Goal: Task Accomplishment & Management: Complete application form

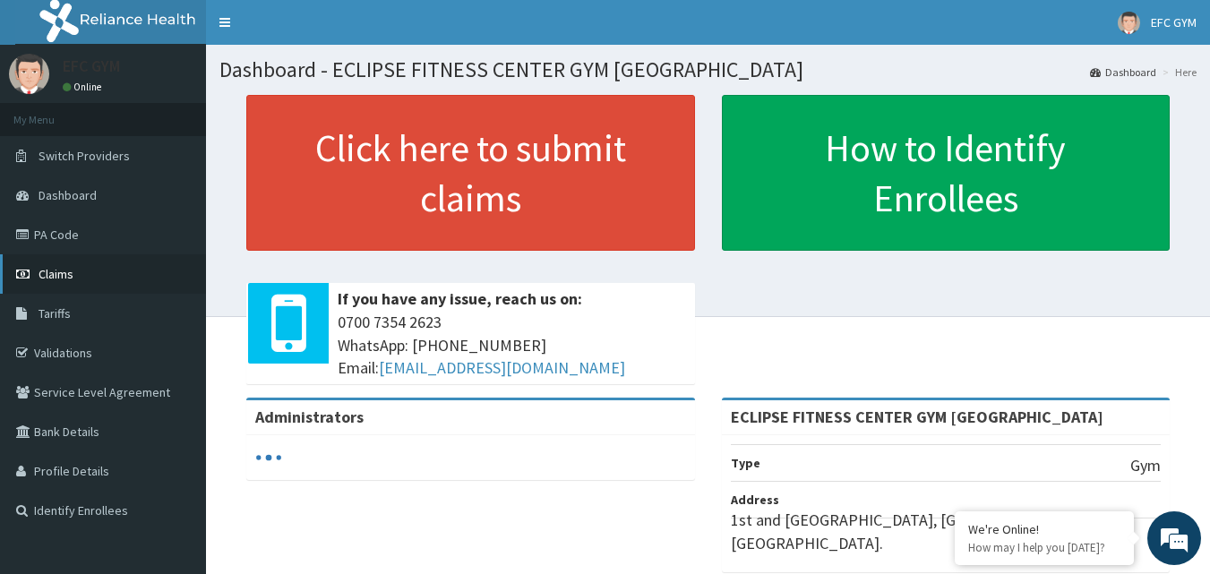
click at [74, 270] on link "Claims" at bounding box center [103, 273] width 206 height 39
click at [105, 283] on link "Claims" at bounding box center [103, 273] width 206 height 39
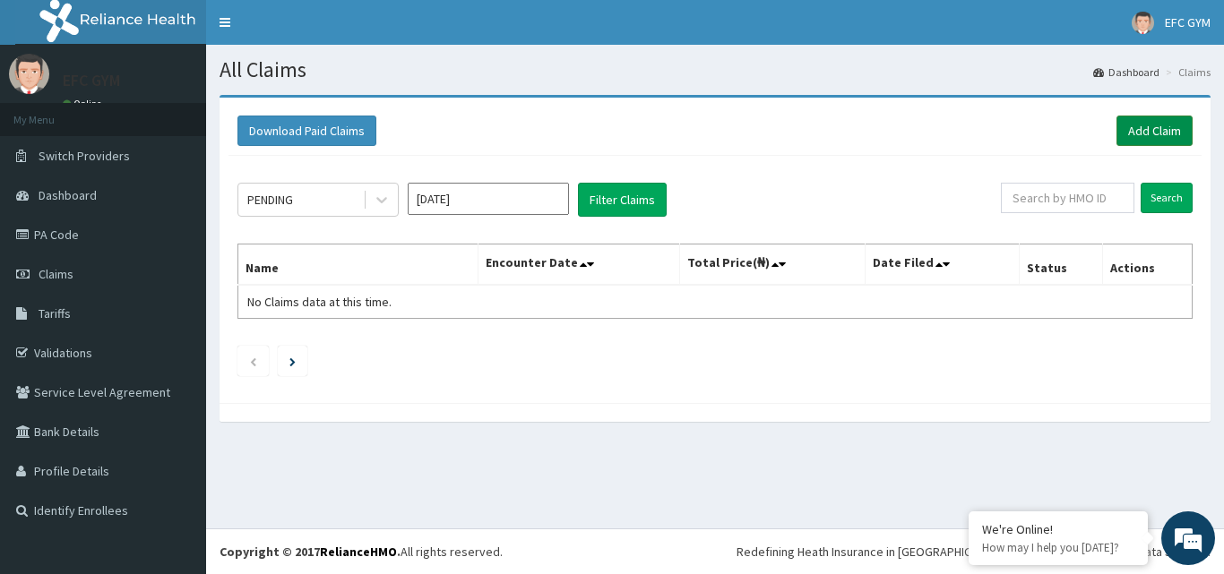
click at [1131, 132] on link "Add Claim" at bounding box center [1154, 131] width 76 height 30
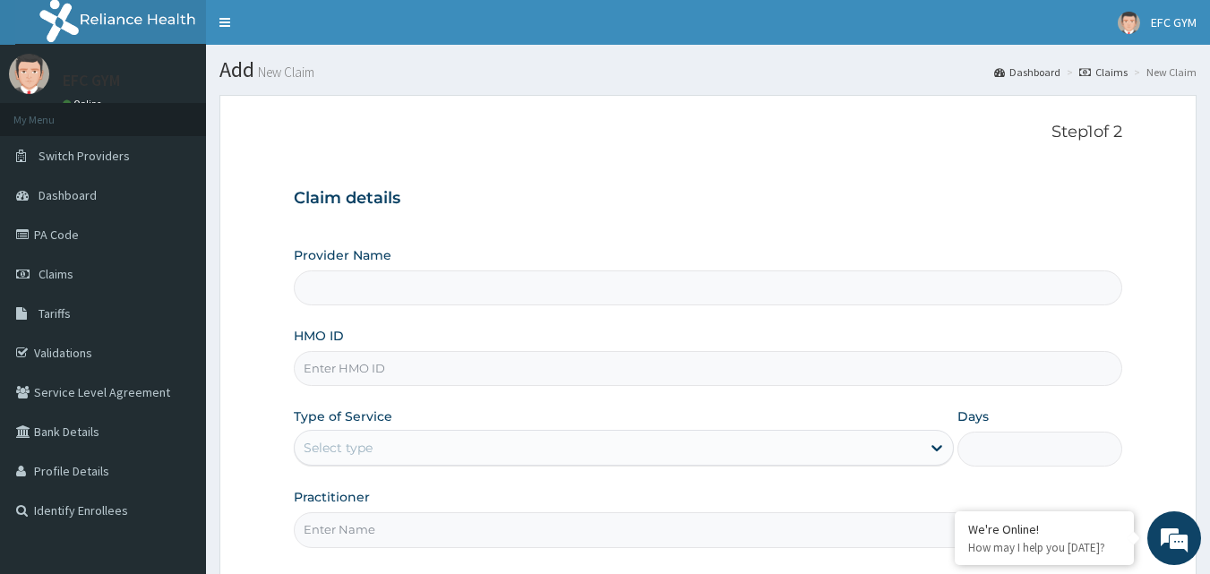
type input "ECLIPSE FITNESS CENTER GYM [GEOGRAPHIC_DATA]"
type input "1"
click at [387, 366] on input "HMO ID" at bounding box center [709, 368] width 830 height 35
click at [418, 376] on input "HGP/10001/A" at bounding box center [709, 368] width 830 height 35
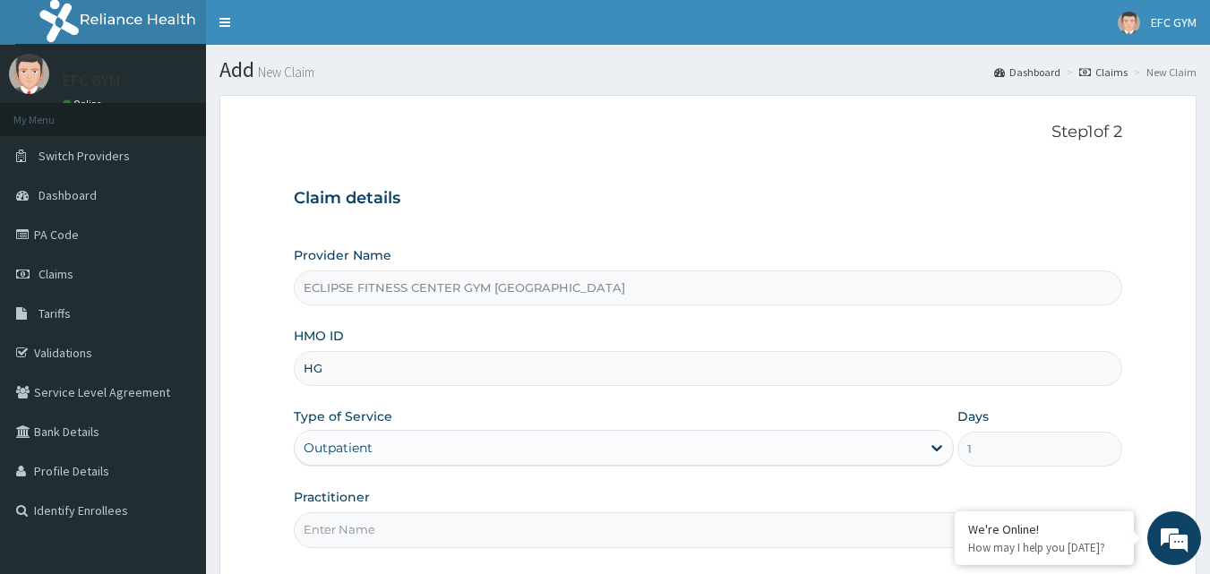
type input "H"
click at [374, 371] on input "HMO ID" at bounding box center [709, 368] width 830 height 35
type input "MON/10011/A"
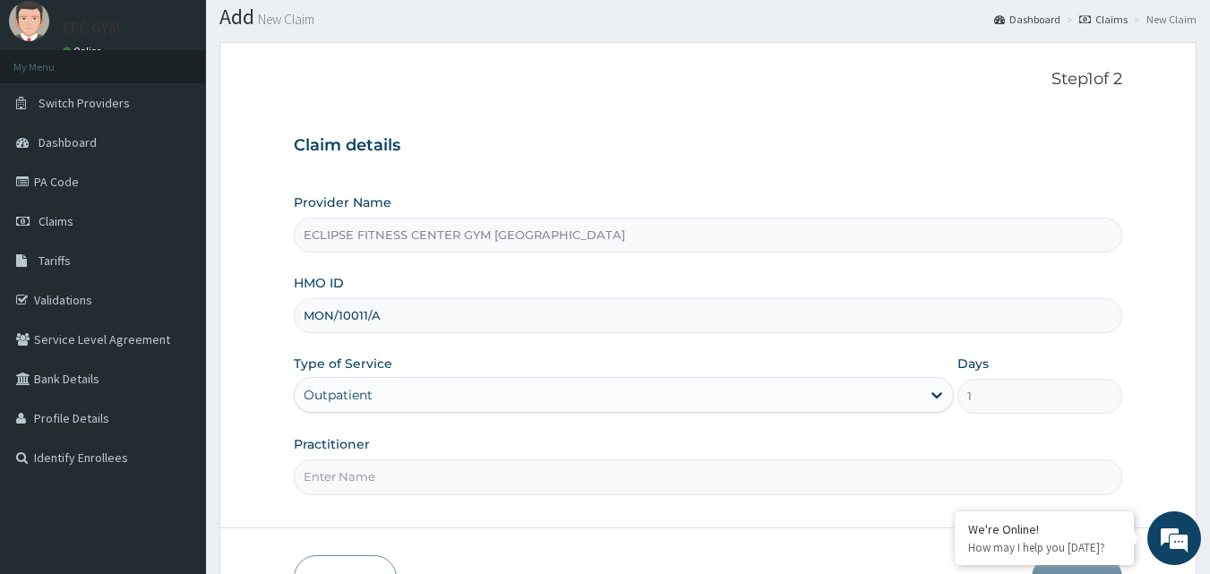
scroll to position [168, 0]
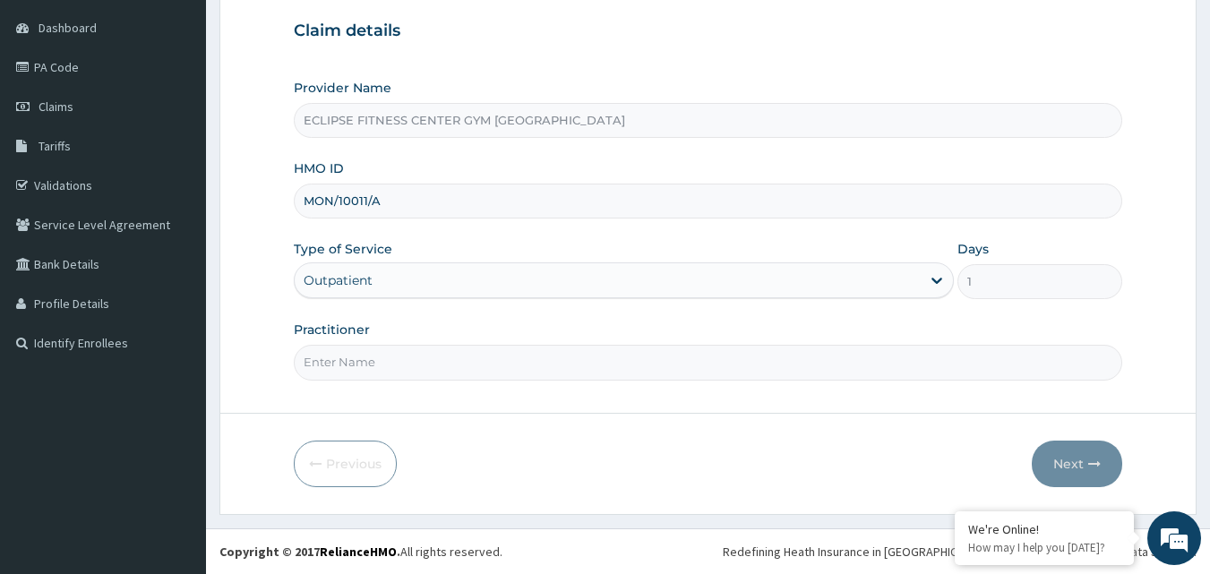
click at [368, 370] on input "Practitioner" at bounding box center [709, 362] width 830 height 35
type input "Eclipse Fitness Center Gym Africa"
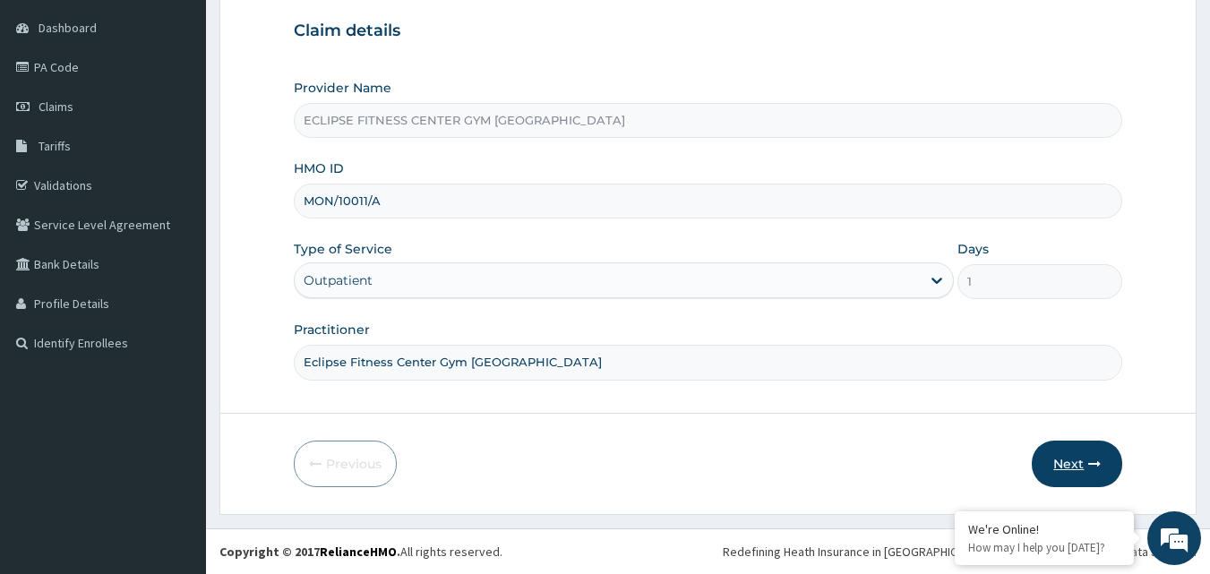
click at [1089, 463] on icon "button" at bounding box center [1095, 464] width 13 height 13
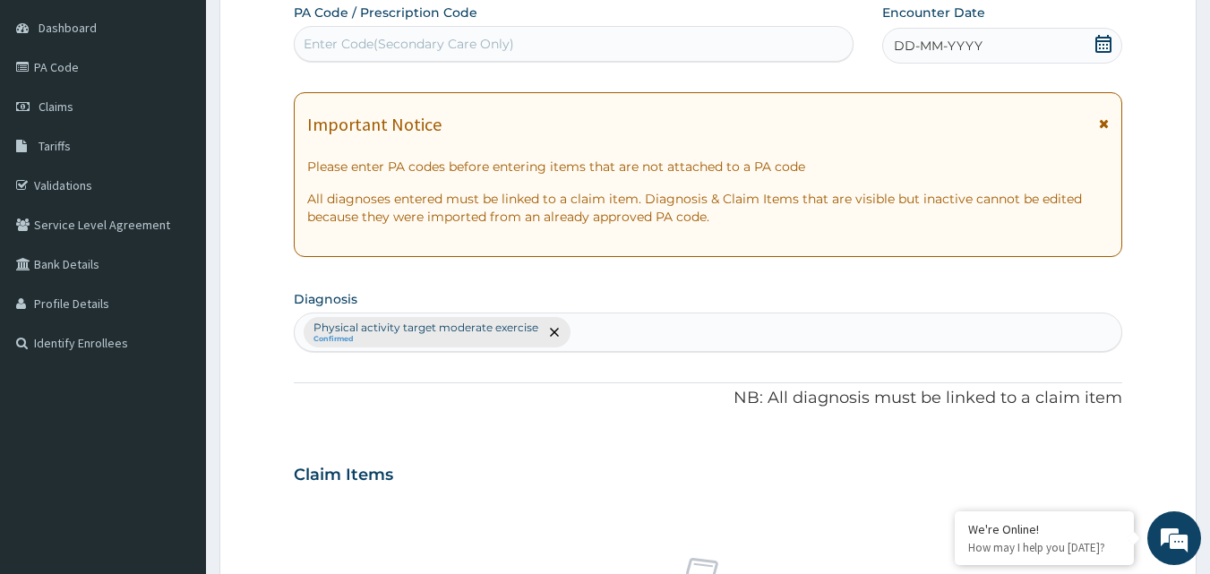
click at [939, 39] on span "DD-MM-YYYY" at bounding box center [938, 46] width 89 height 18
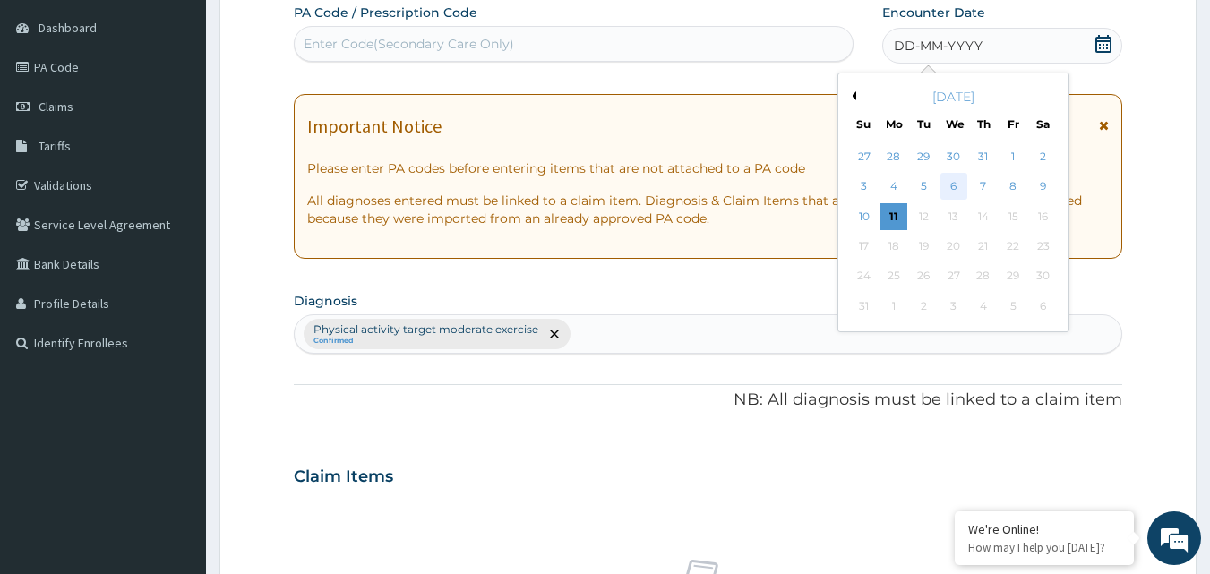
click at [960, 184] on div "6" at bounding box center [954, 187] width 27 height 27
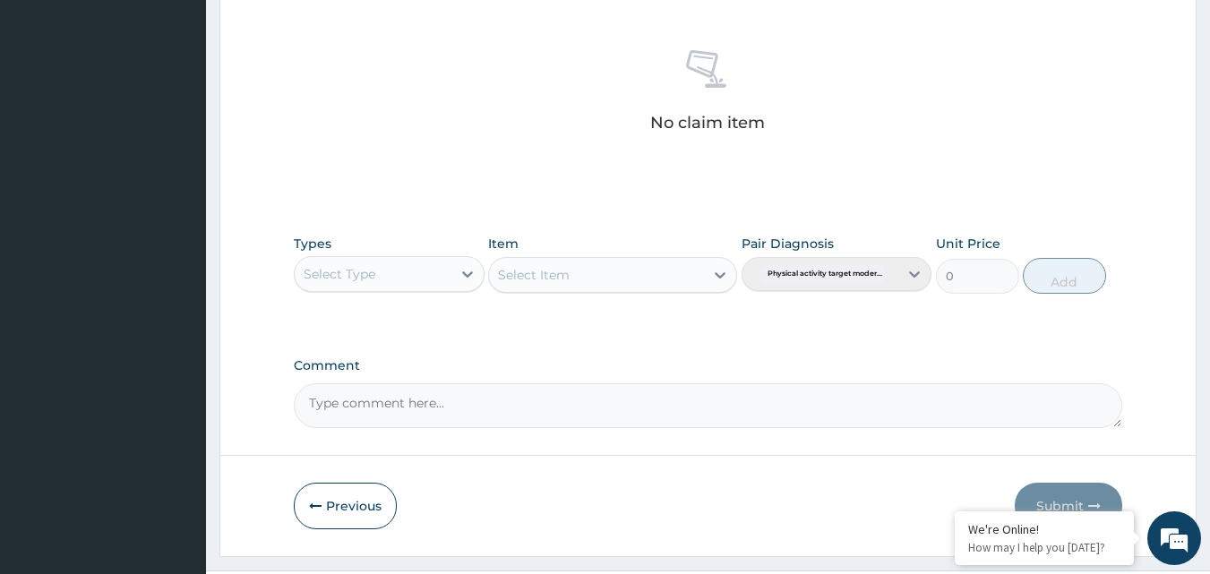
scroll to position [718, 0]
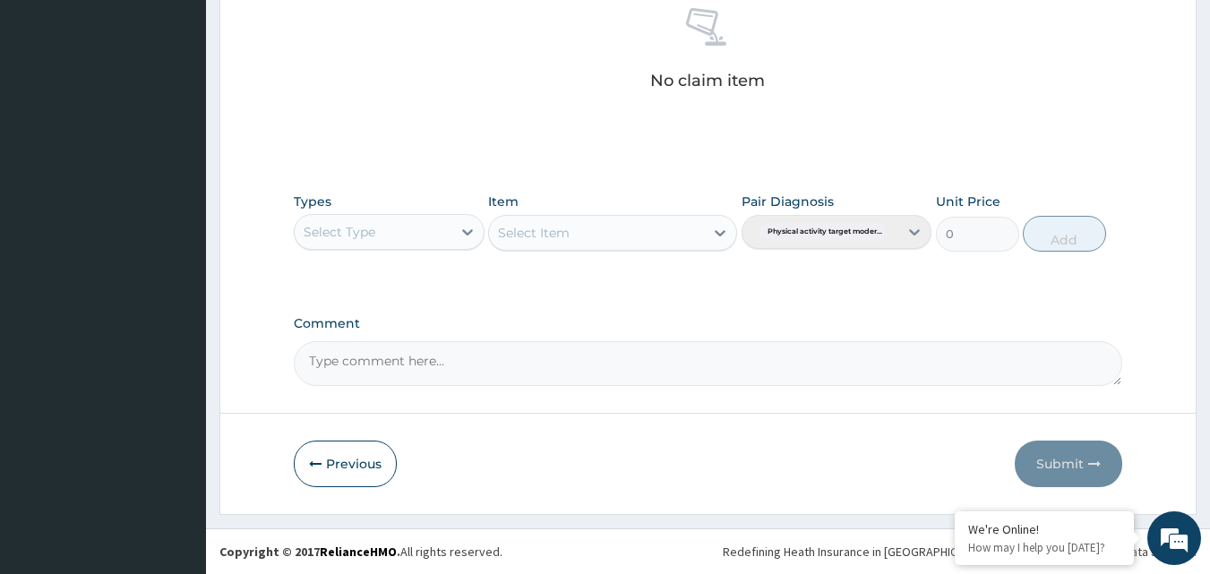
click at [325, 230] on div "Select Type" at bounding box center [340, 232] width 72 height 18
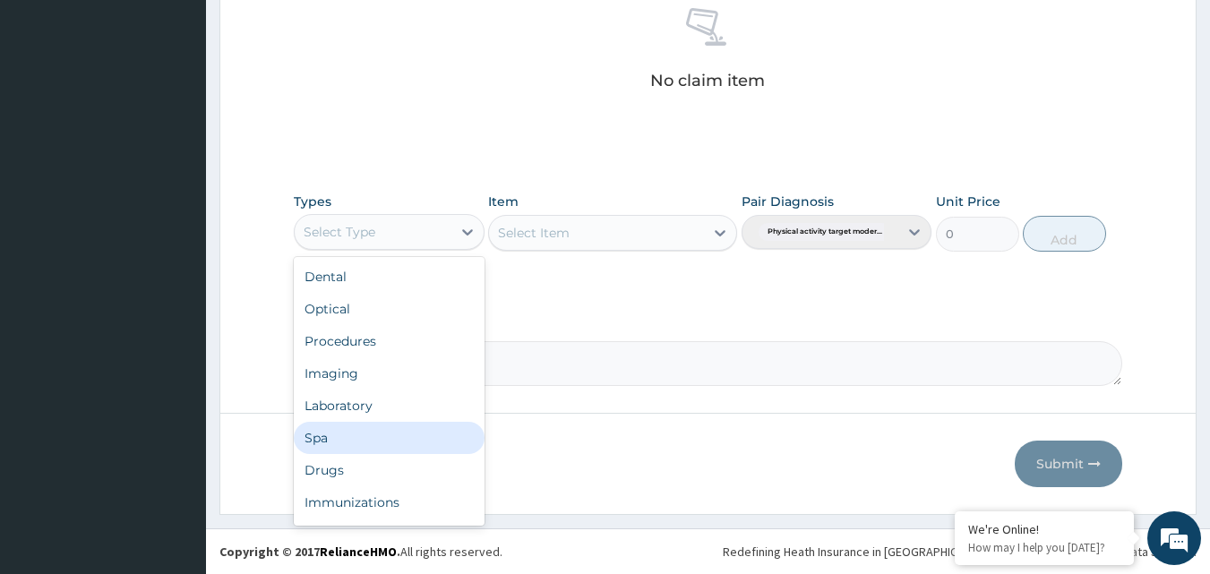
scroll to position [61, 0]
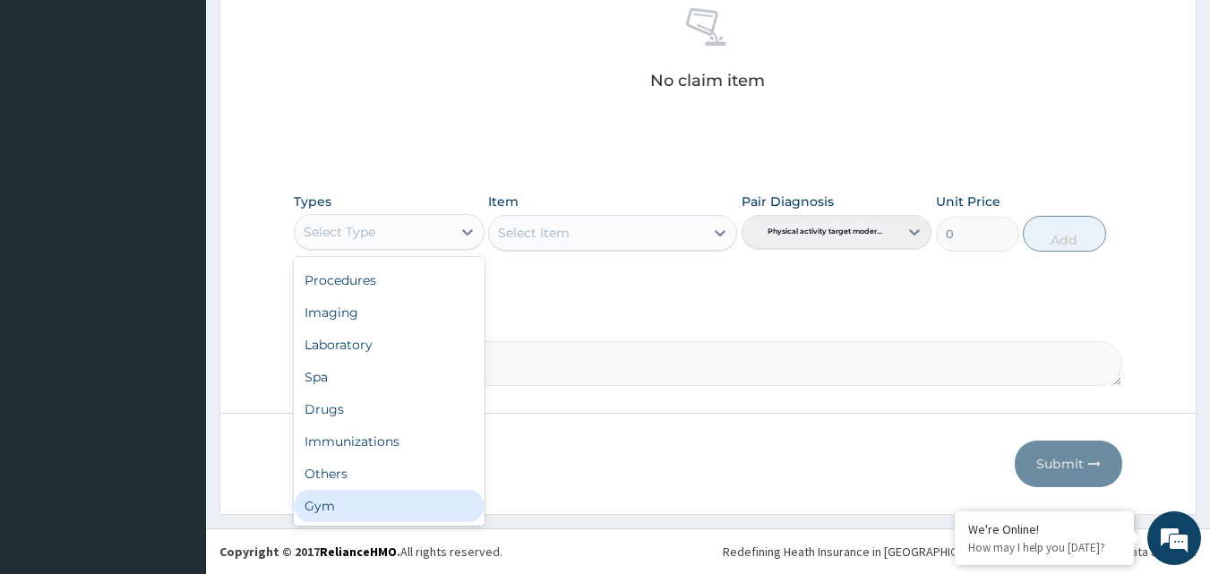
drag, startPoint x: 357, startPoint y: 501, endPoint x: 399, endPoint y: 387, distance: 121.3
click at [357, 500] on div "Gym" at bounding box center [389, 506] width 191 height 32
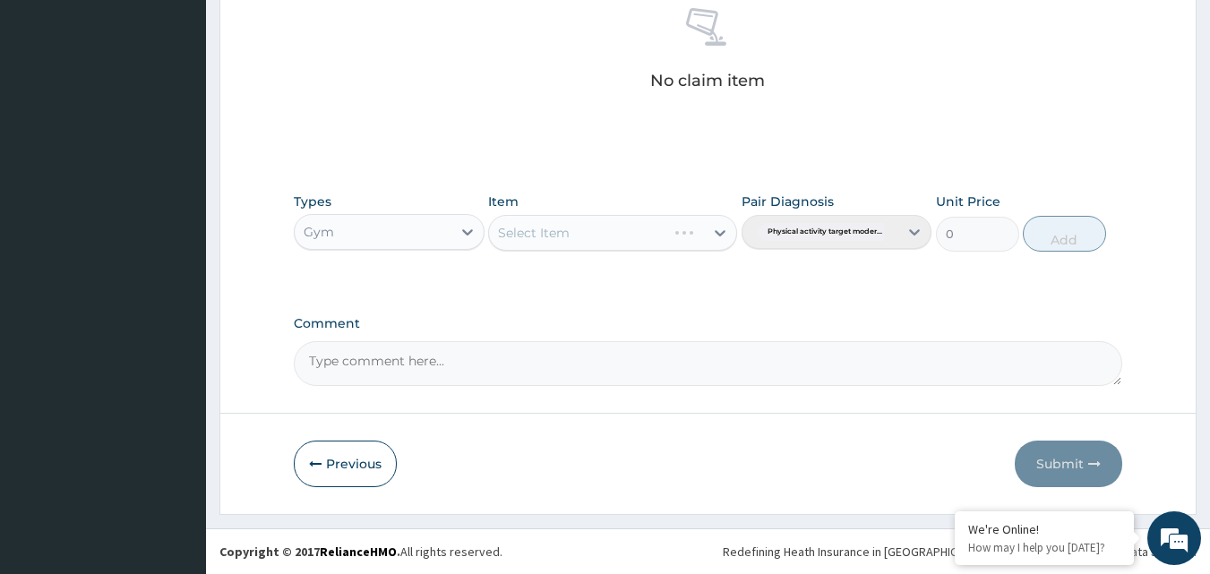
click at [553, 221] on div "Select Item" at bounding box center [612, 233] width 249 height 36
click at [554, 226] on div "Select Item" at bounding box center [534, 233] width 72 height 18
drag, startPoint x: 548, startPoint y: 276, endPoint x: 690, endPoint y: 281, distance: 141.7
click at [548, 277] on div "GYM" at bounding box center [612, 278] width 249 height 32
click at [1080, 237] on button "Add" at bounding box center [1064, 234] width 83 height 36
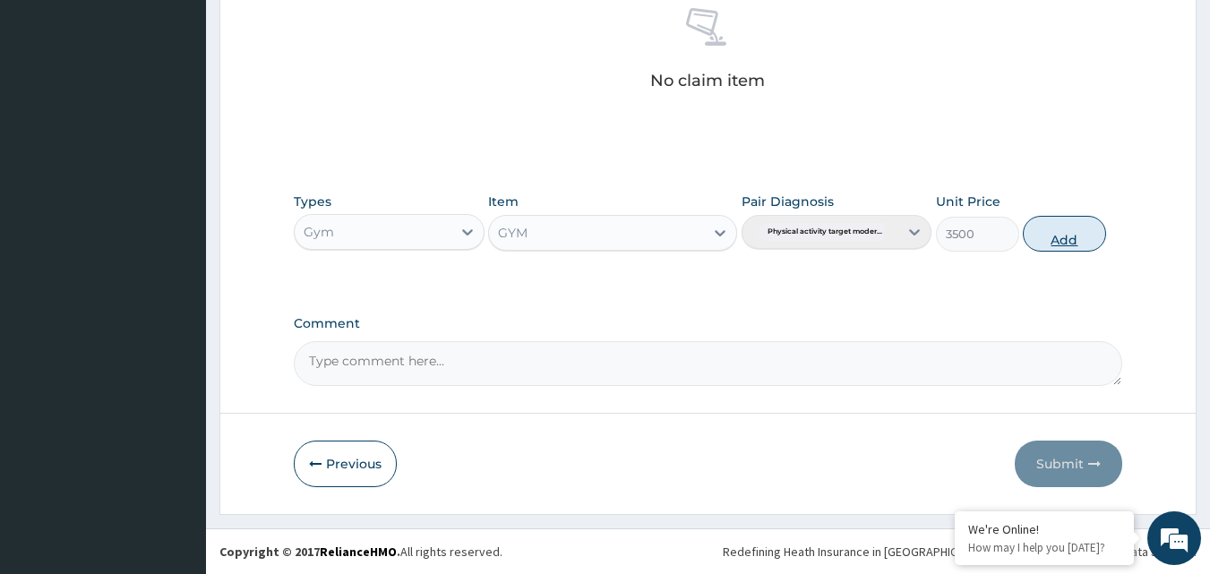
type input "0"
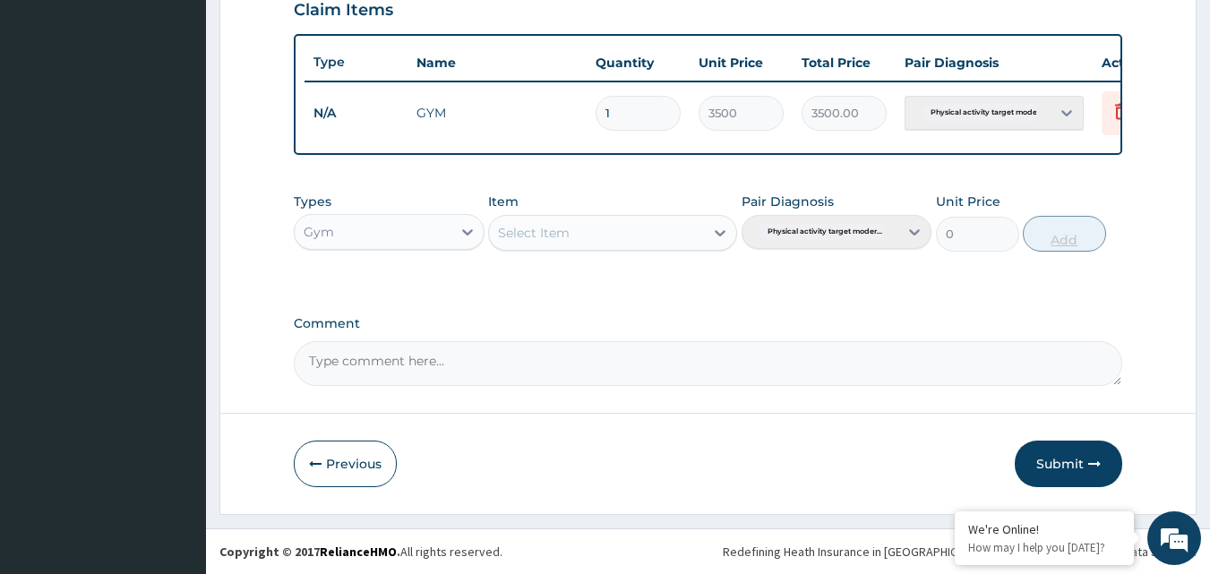
scroll to position [646, 0]
click at [1046, 467] on button "Submit" at bounding box center [1069, 464] width 108 height 47
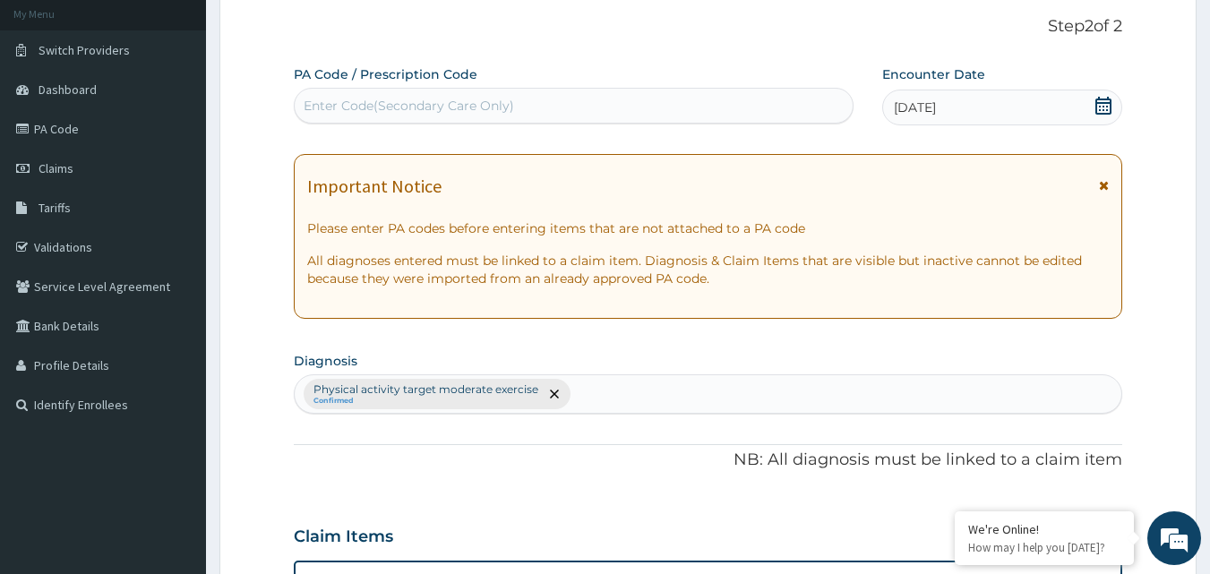
scroll to position [0, 0]
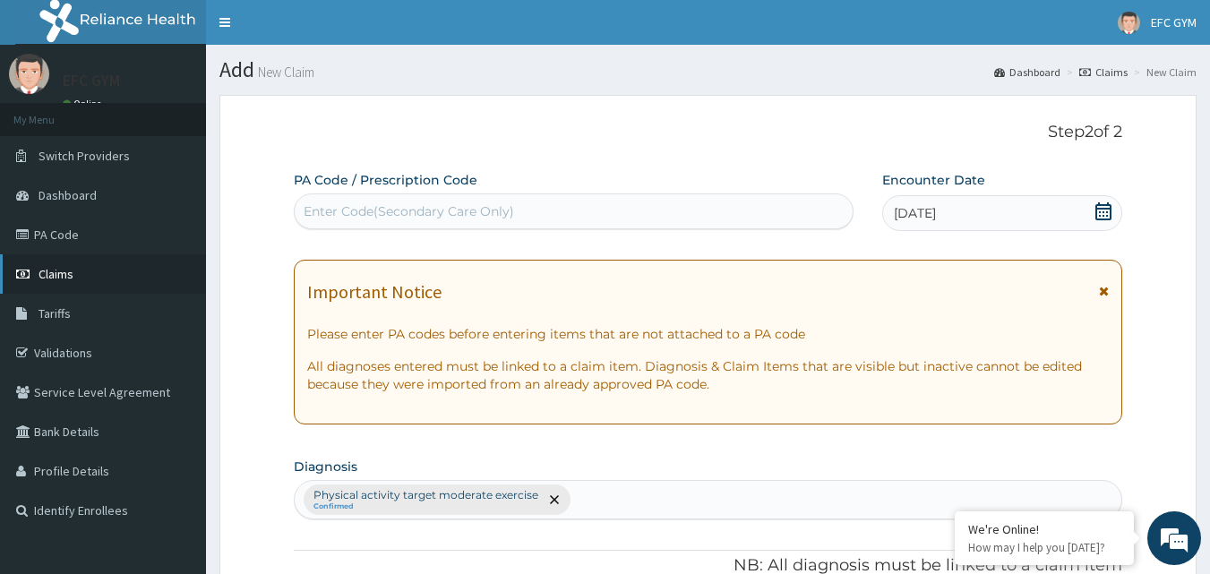
click at [55, 274] on span "Claims" at bounding box center [56, 274] width 35 height 16
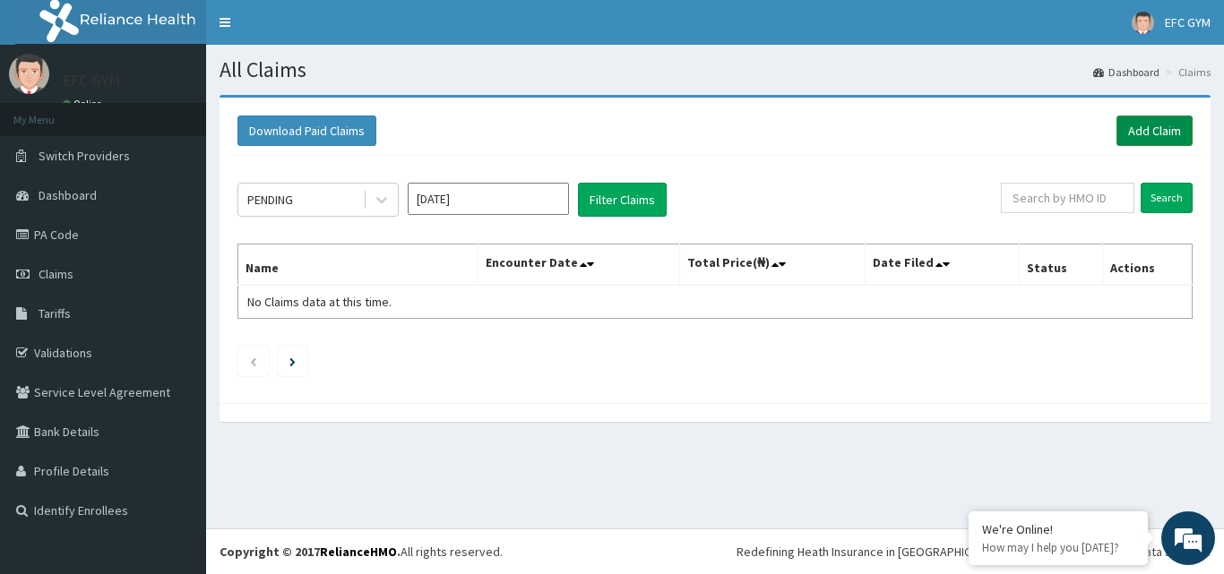
click at [1146, 126] on link "Add Claim" at bounding box center [1154, 131] width 76 height 30
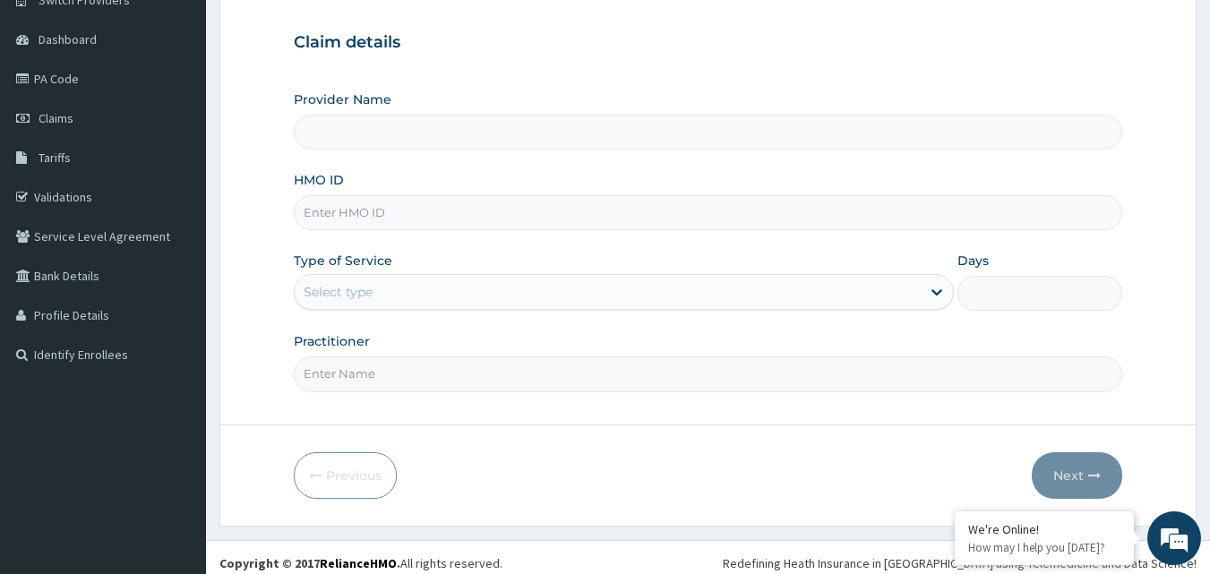
scroll to position [168, 0]
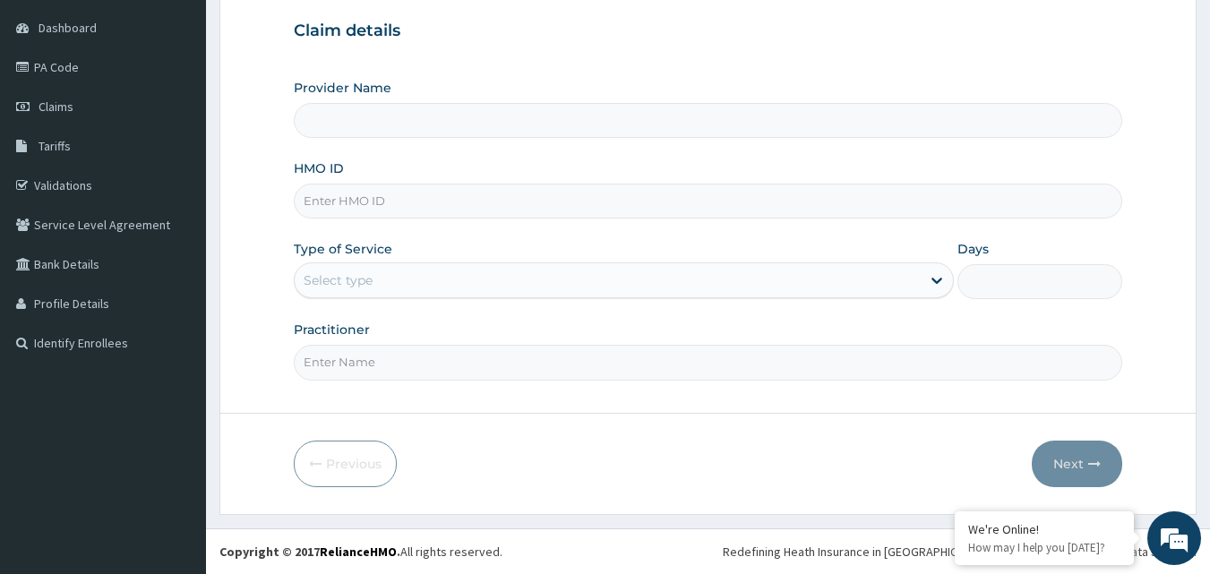
type input "ECLIPSE FITNESS CENTER GYM AFRICA"
type input "1"
click at [365, 196] on input "HMO ID" at bounding box center [709, 201] width 830 height 35
type input "HGP/10001/A"
click at [412, 360] on input "Practitioner" at bounding box center [709, 362] width 830 height 35
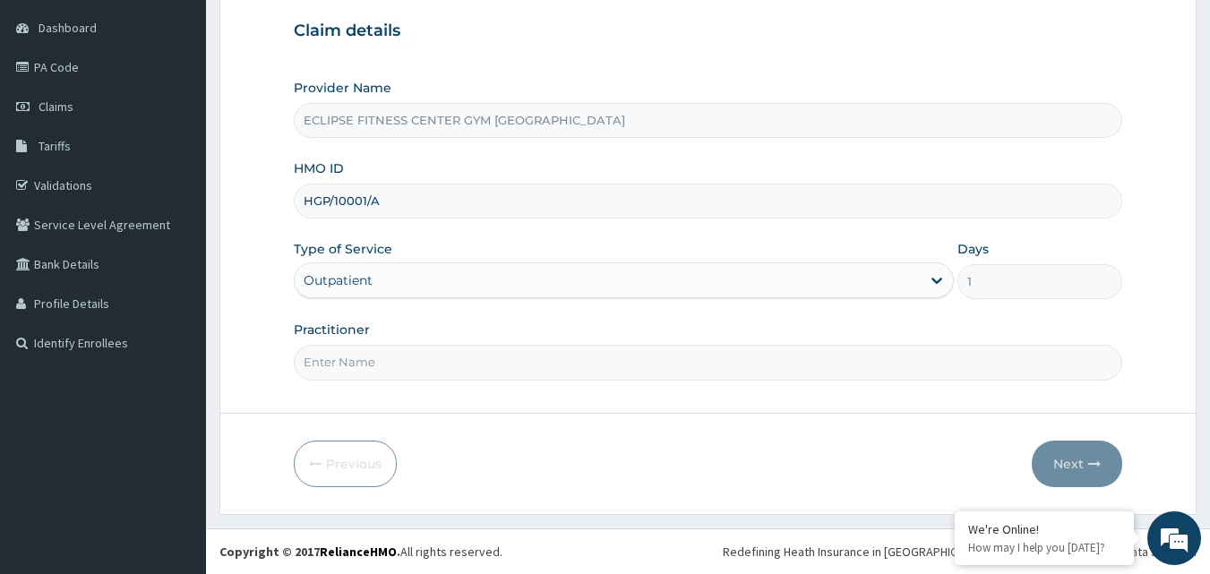
type input "Eclipse Fitness Center Gym Africa"
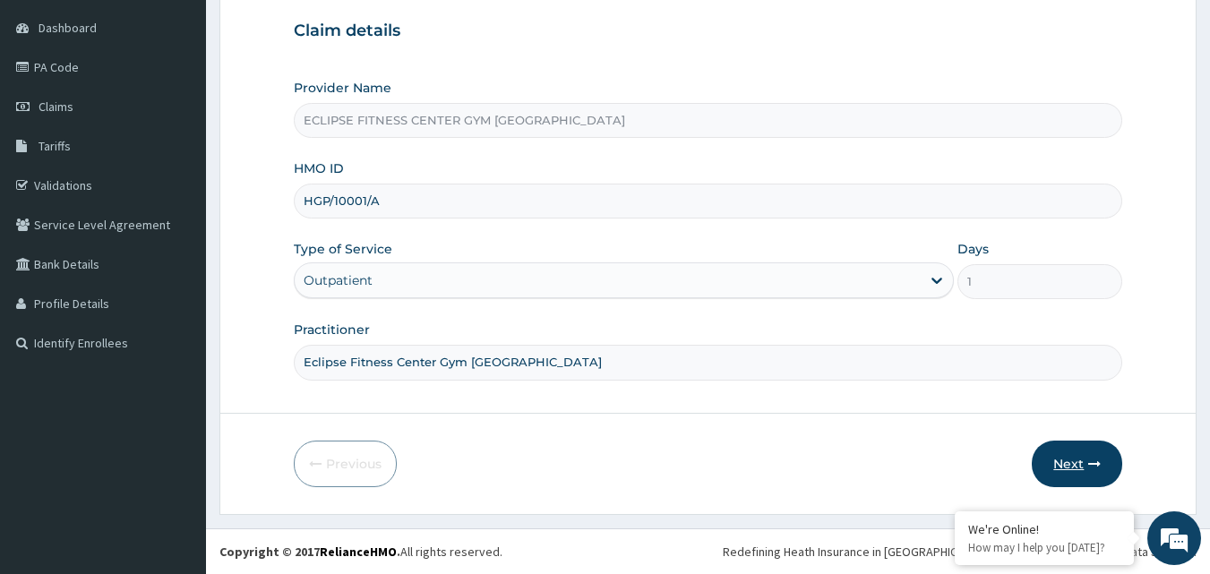
click at [1058, 459] on button "Next" at bounding box center [1077, 464] width 90 height 47
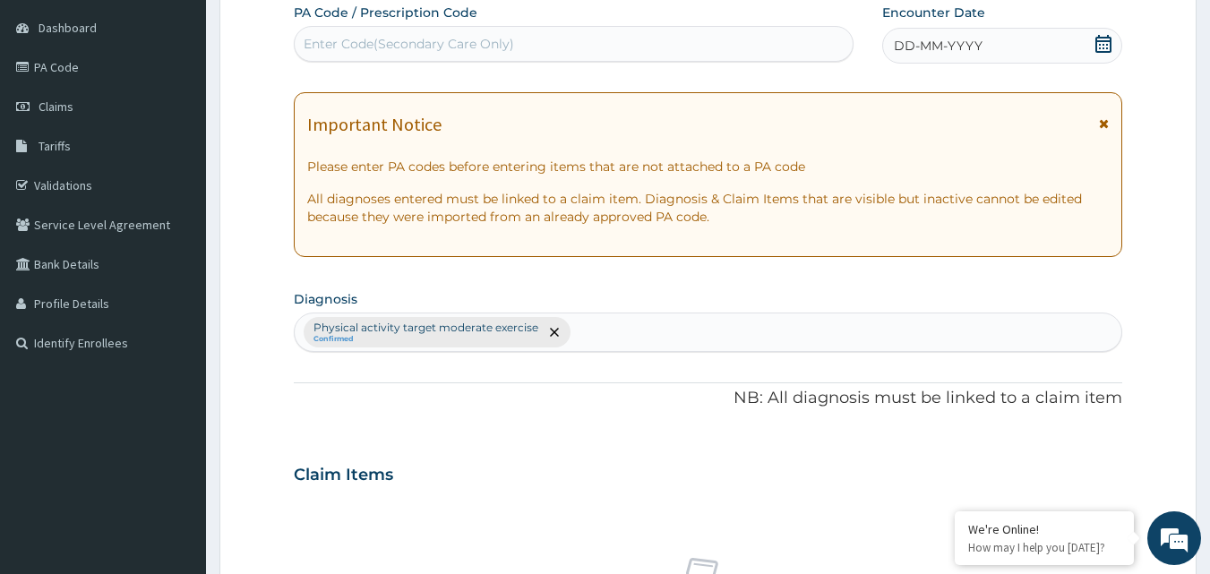
scroll to position [0, 0]
click at [936, 47] on span "DD-MM-YYYY" at bounding box center [938, 46] width 89 height 18
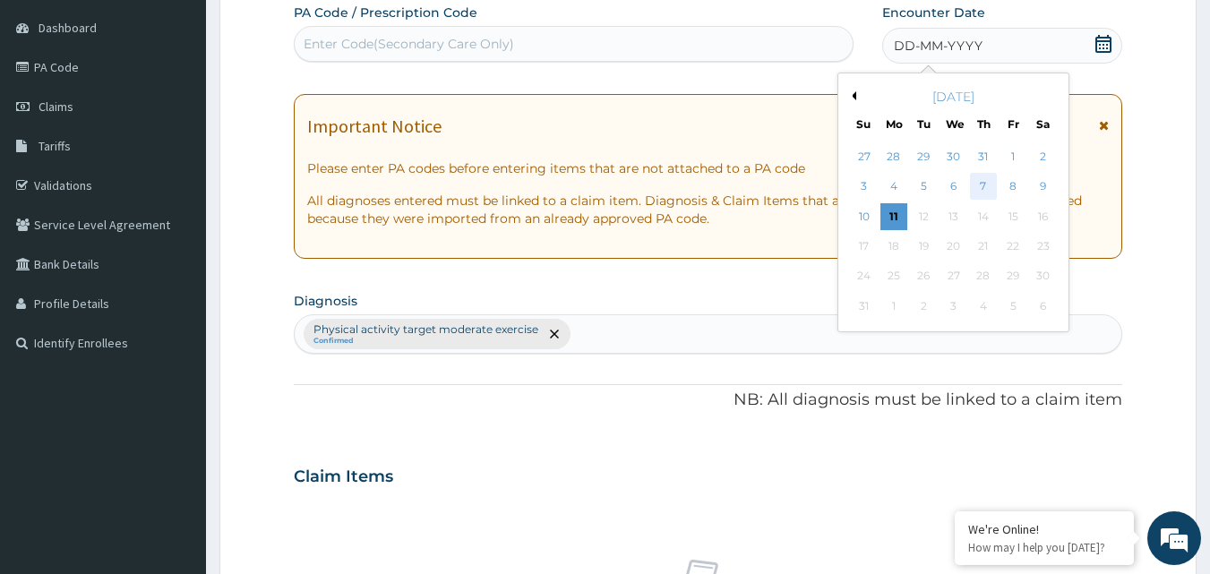
click at [989, 183] on div "7" at bounding box center [983, 187] width 27 height 27
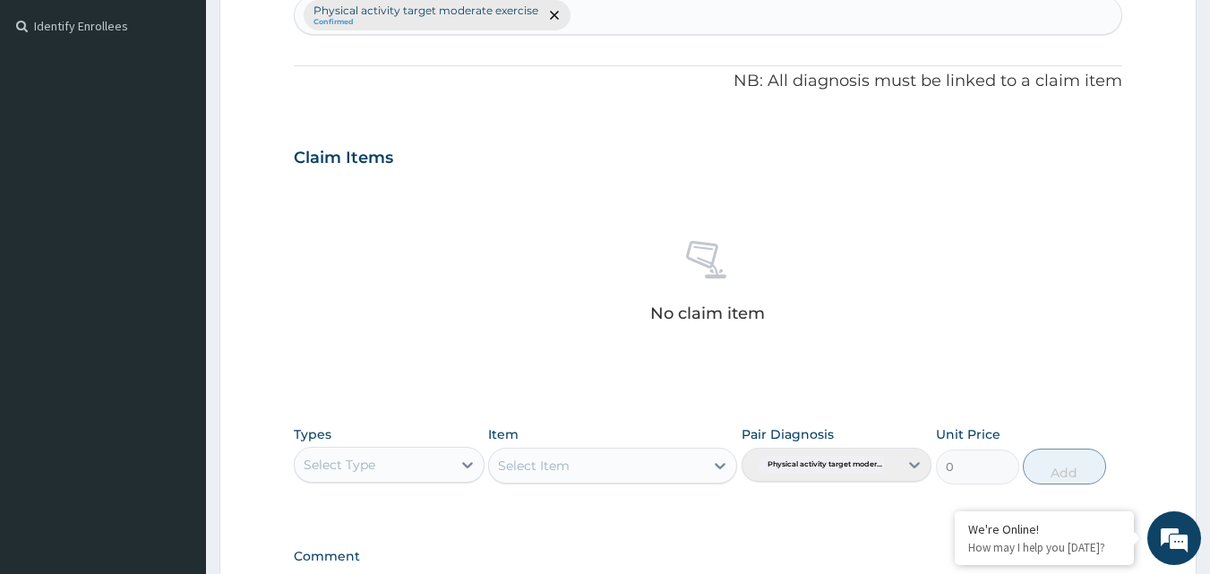
scroll to position [615, 0]
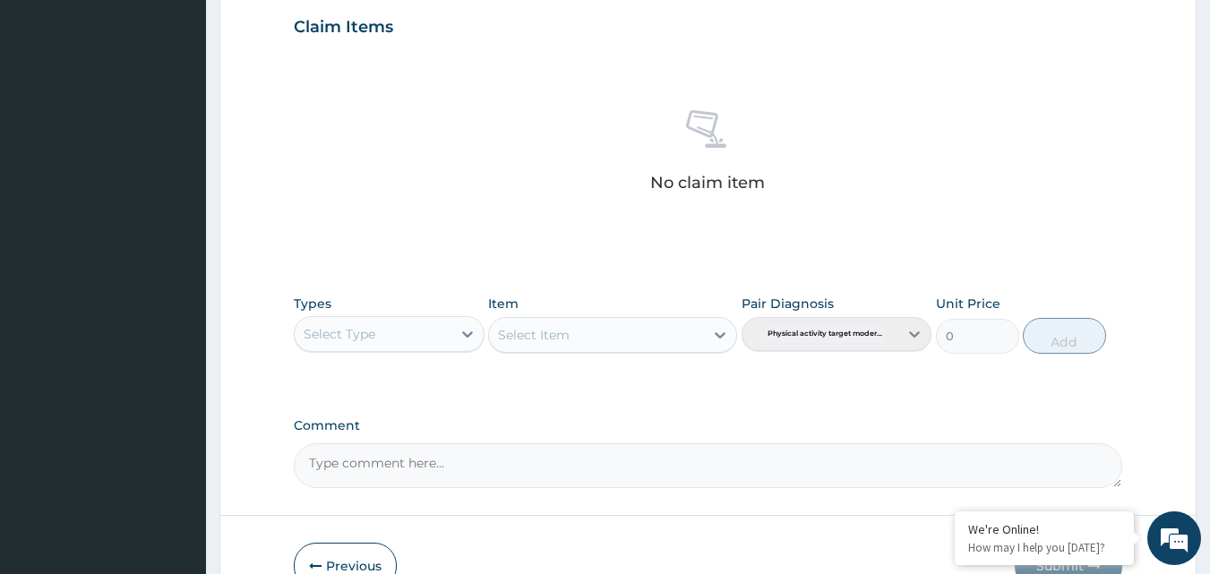
click at [364, 340] on div "Select Type" at bounding box center [340, 334] width 72 height 18
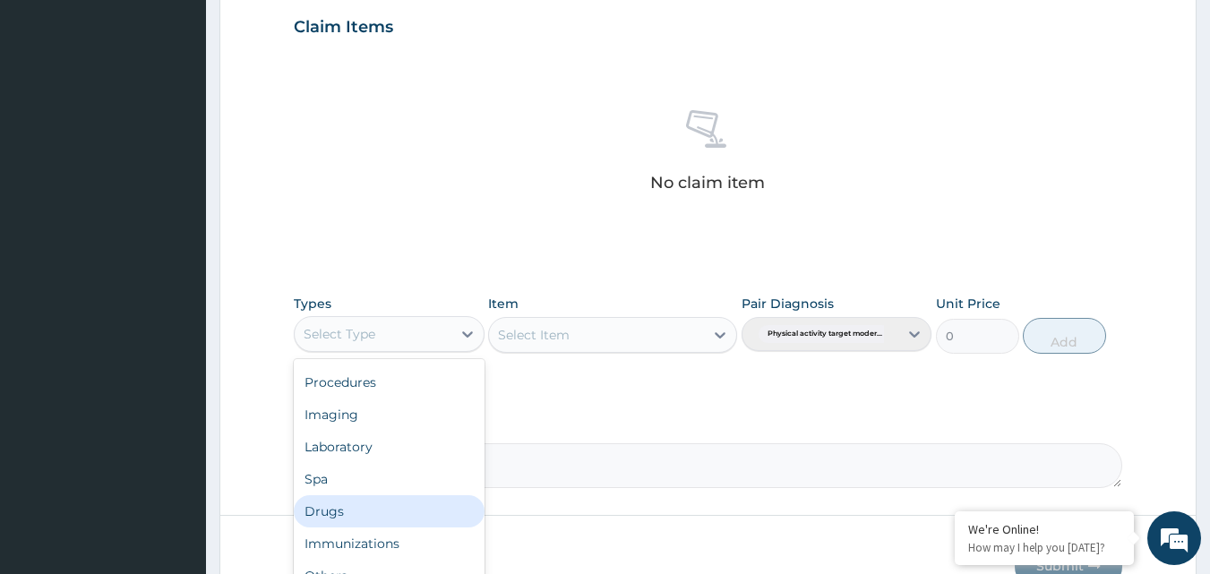
scroll to position [718, 0]
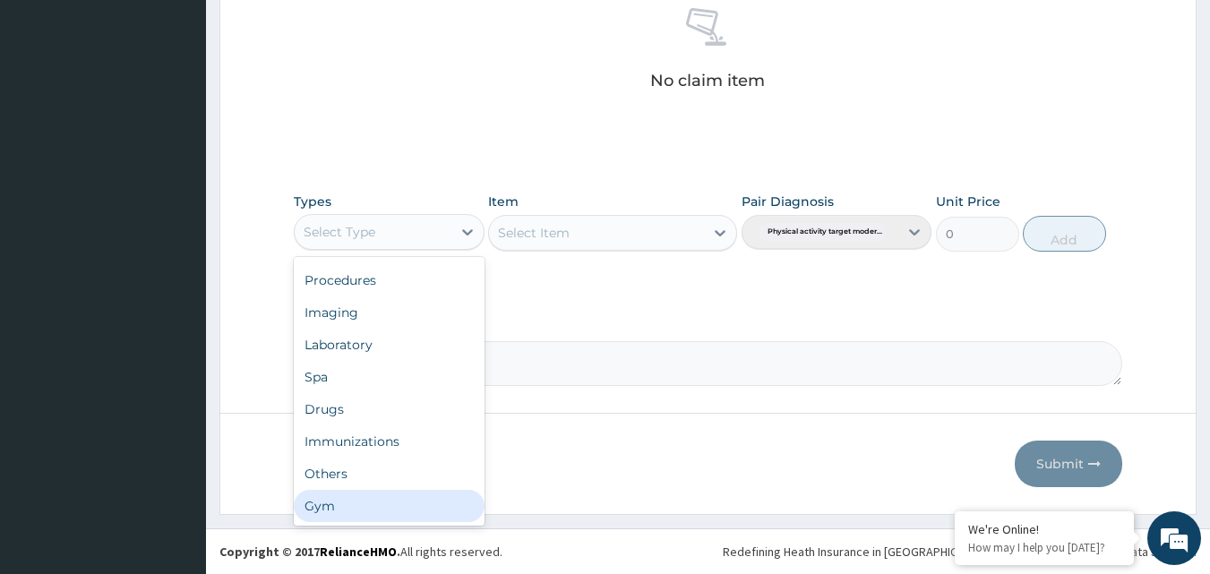
click at [348, 504] on div "Gym" at bounding box center [389, 506] width 191 height 32
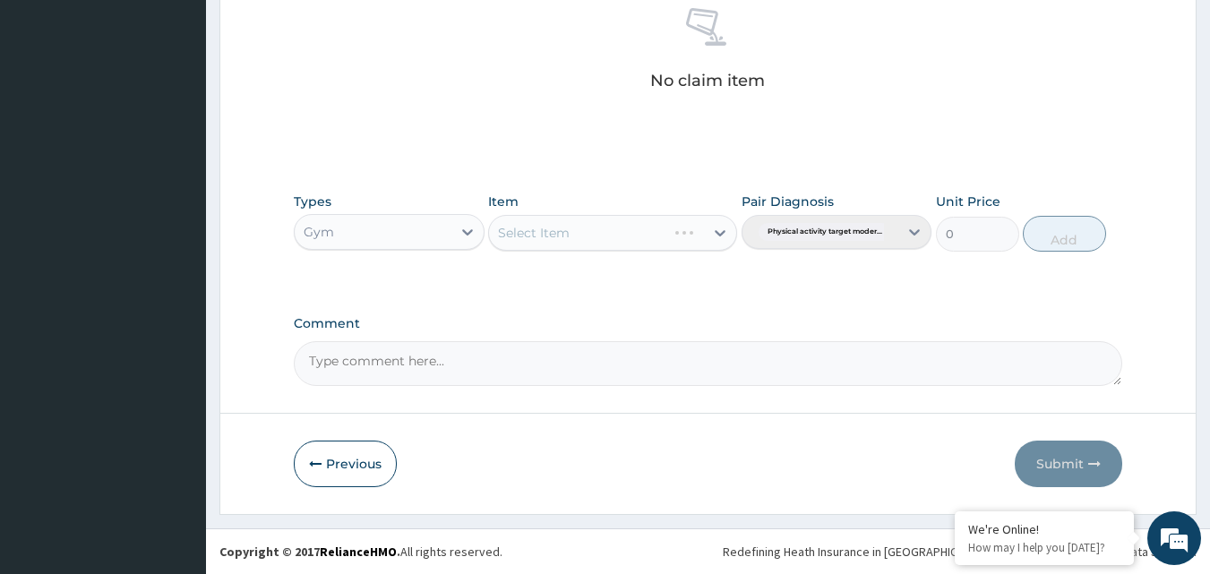
click at [569, 235] on div "Select Item" at bounding box center [612, 233] width 249 height 36
click at [633, 229] on div "Select Item" at bounding box center [596, 233] width 215 height 29
click at [618, 241] on div "Select Item" at bounding box center [596, 233] width 215 height 29
click at [607, 284] on div "GYM" at bounding box center [612, 278] width 249 height 32
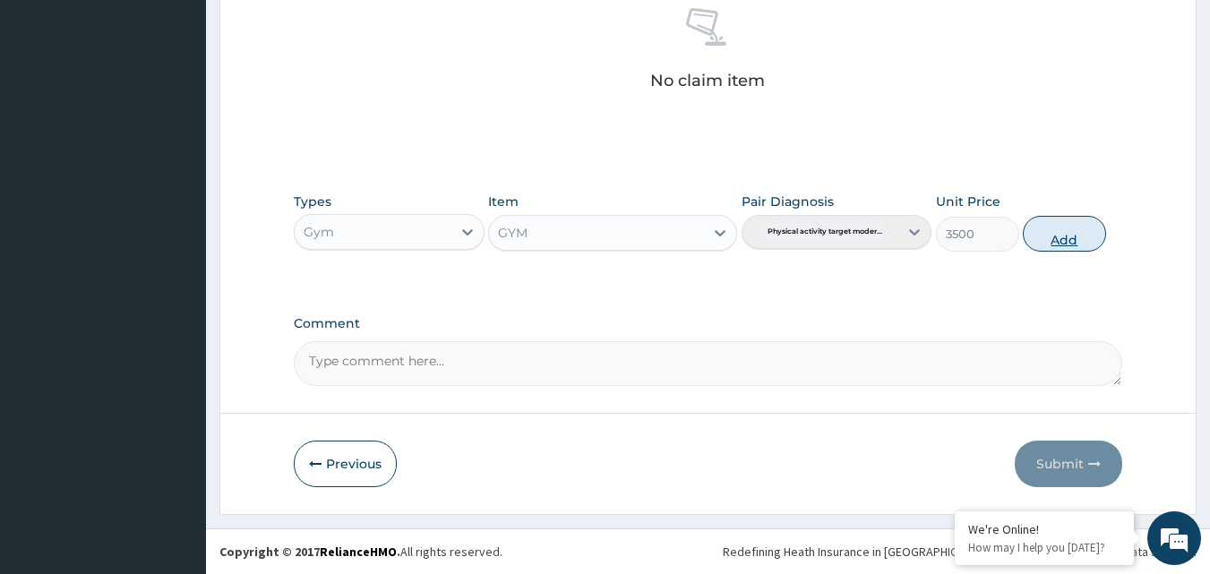
click at [1056, 241] on button "Add" at bounding box center [1064, 234] width 83 height 36
type input "0"
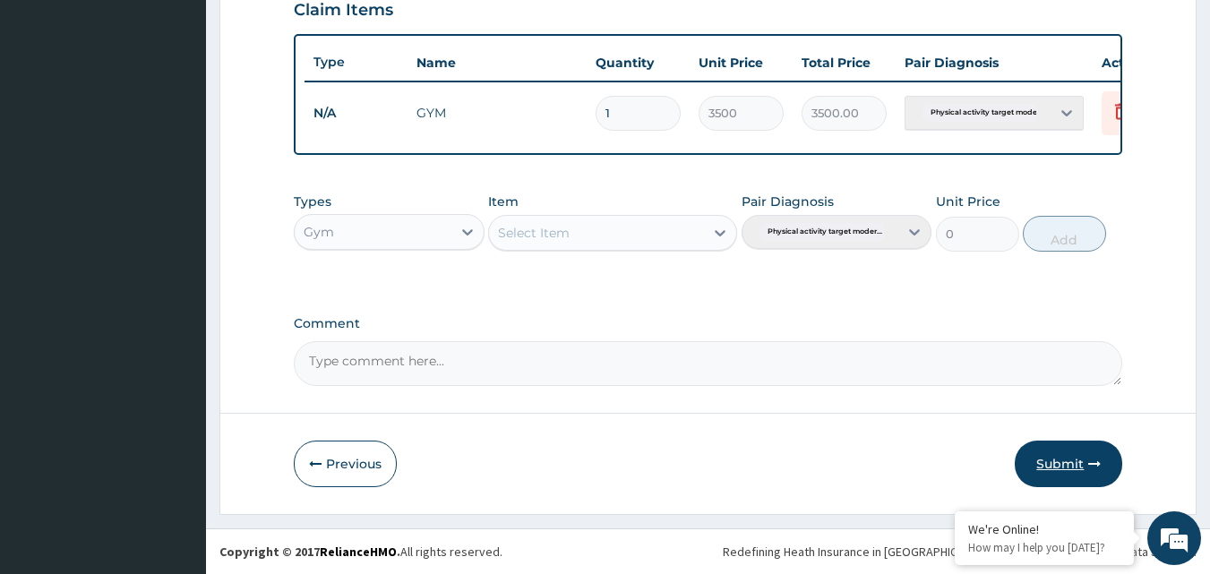
click at [1054, 459] on button "Submit" at bounding box center [1069, 464] width 108 height 47
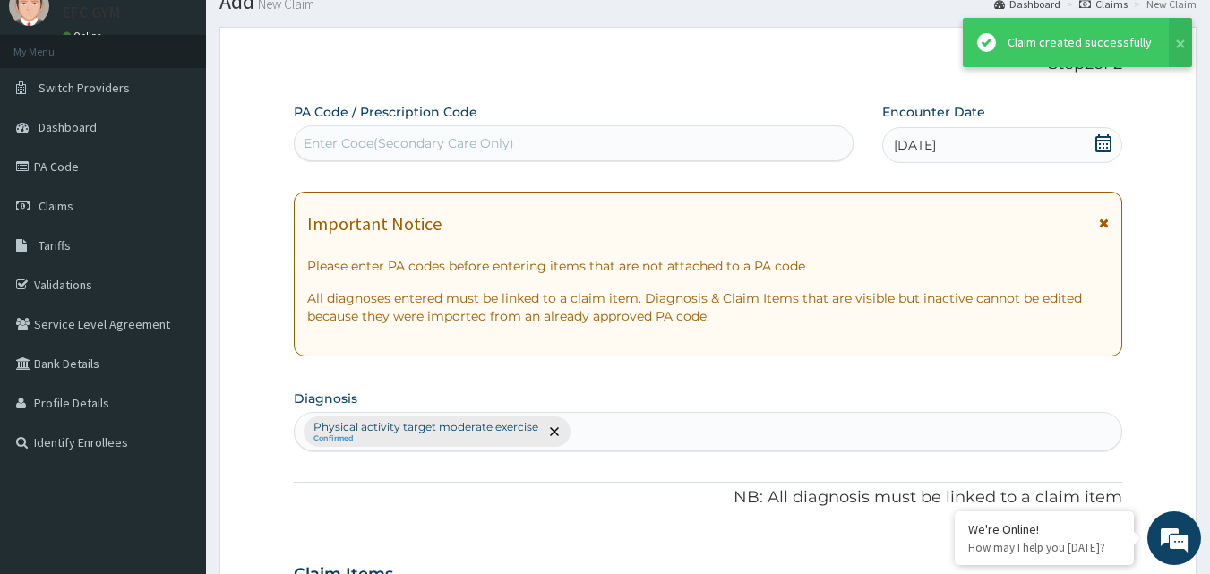
scroll to position [646, 0]
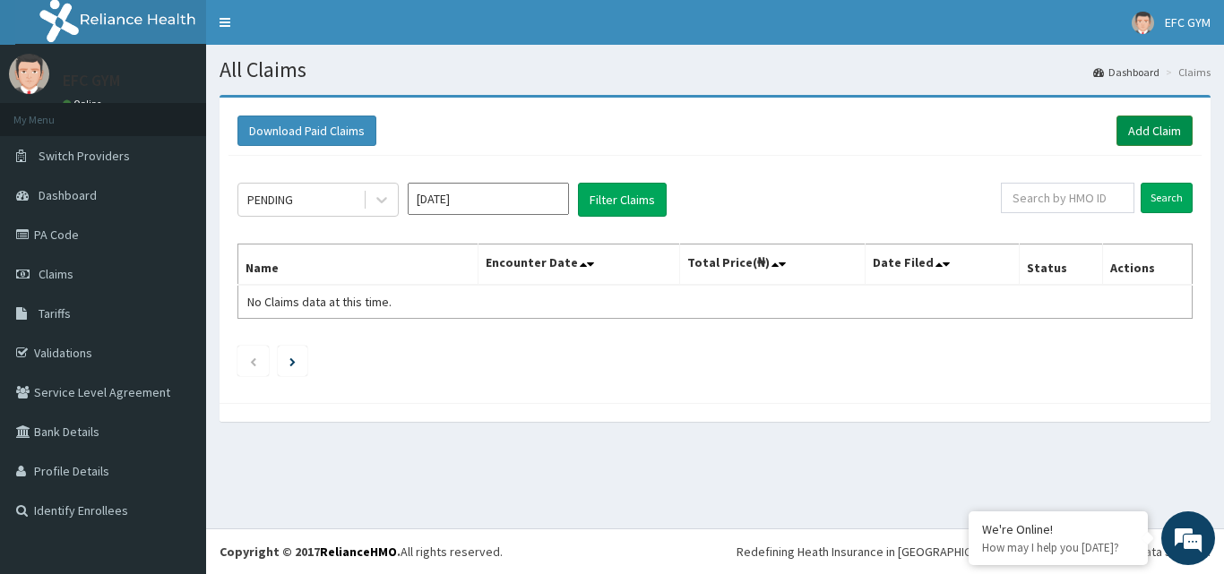
click at [1134, 132] on link "Add Claim" at bounding box center [1154, 131] width 76 height 30
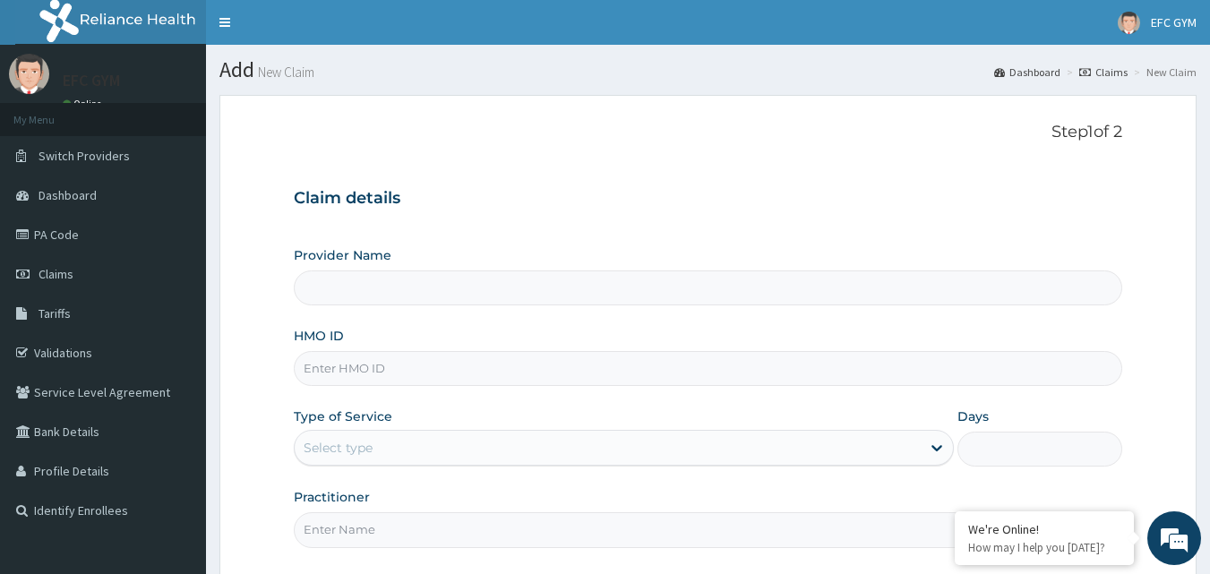
click at [395, 376] on input "HMO ID" at bounding box center [709, 368] width 830 height 35
type input "ECLIPSE FITNESS CENTER GYM AFRICA"
type input "1"
type input "MON/10055/A"
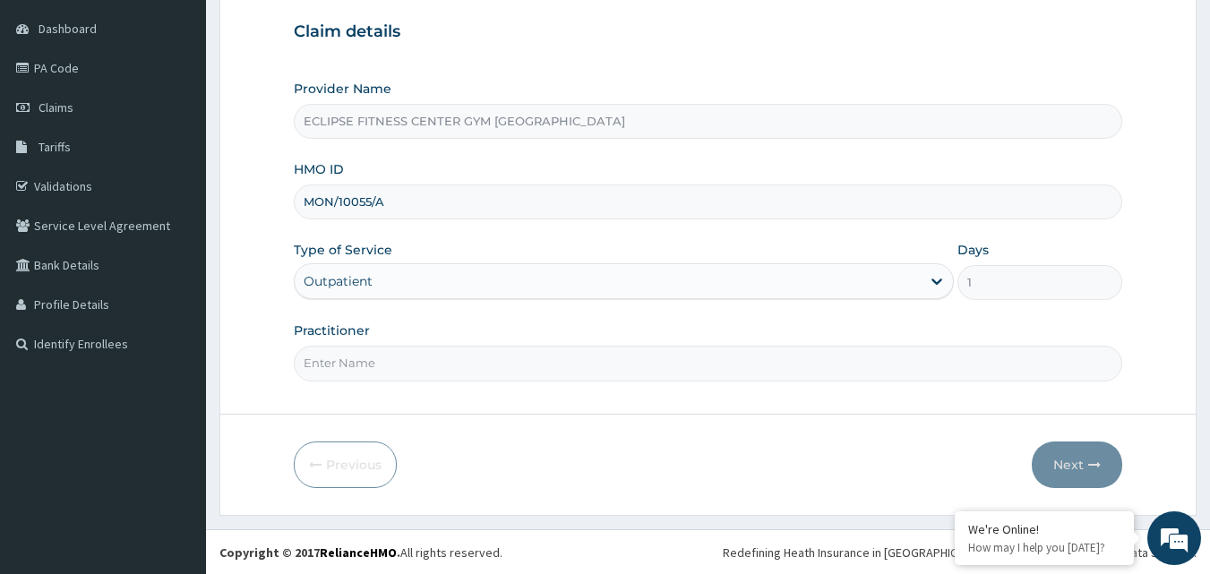
scroll to position [168, 0]
click at [416, 367] on input "Practitioner" at bounding box center [709, 362] width 830 height 35
type input "Eclipse Fitness Center Gym Africa"
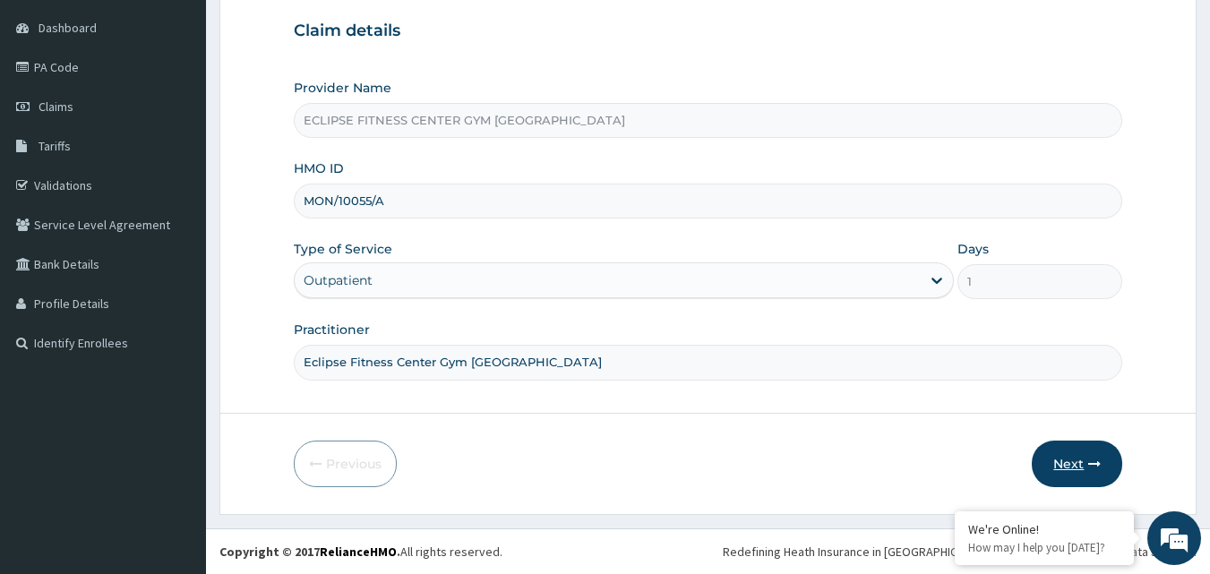
click at [1092, 464] on icon "button" at bounding box center [1095, 464] width 13 height 13
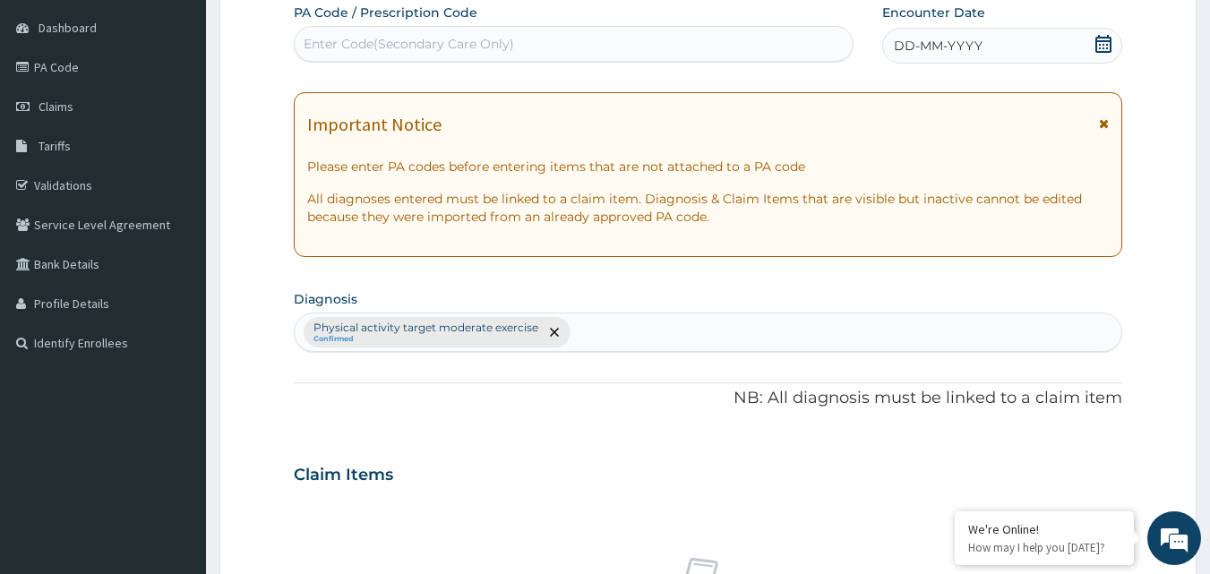
click at [916, 48] on span "DD-MM-YYYY" at bounding box center [938, 46] width 89 height 18
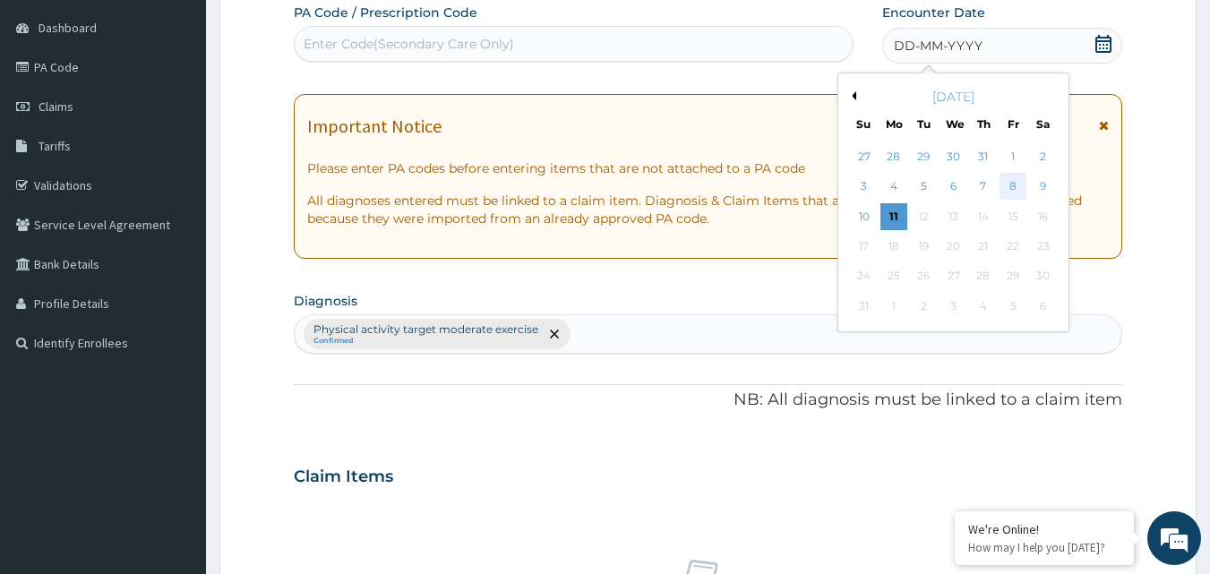
click at [1015, 183] on div "8" at bounding box center [1013, 187] width 27 height 27
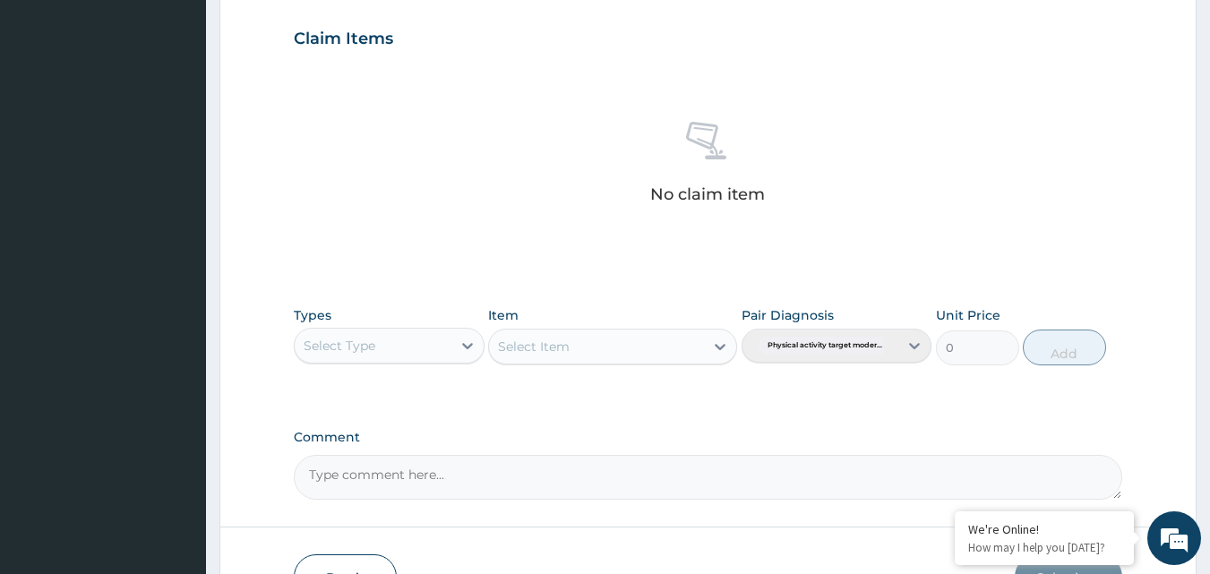
scroll to position [718, 0]
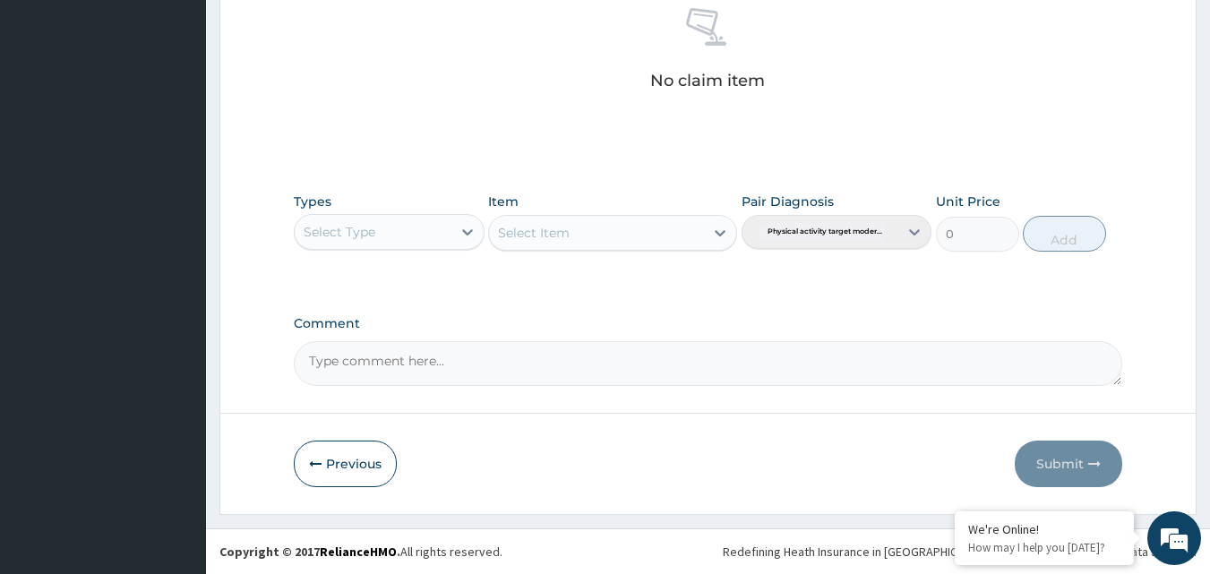
click at [419, 225] on div "Select Type" at bounding box center [373, 232] width 157 height 29
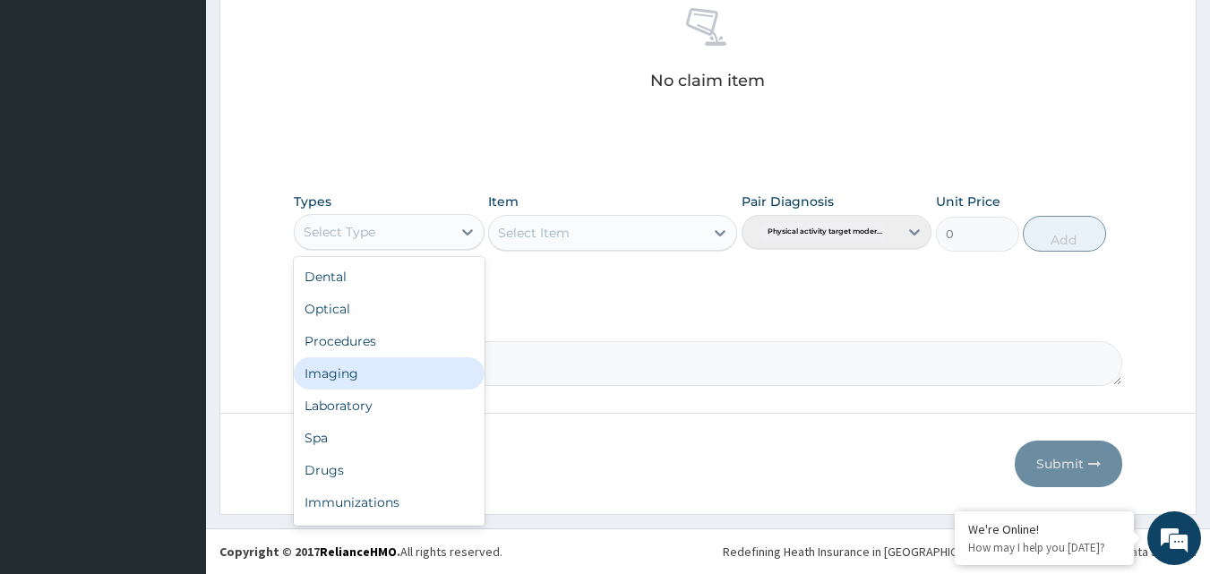
scroll to position [61, 0]
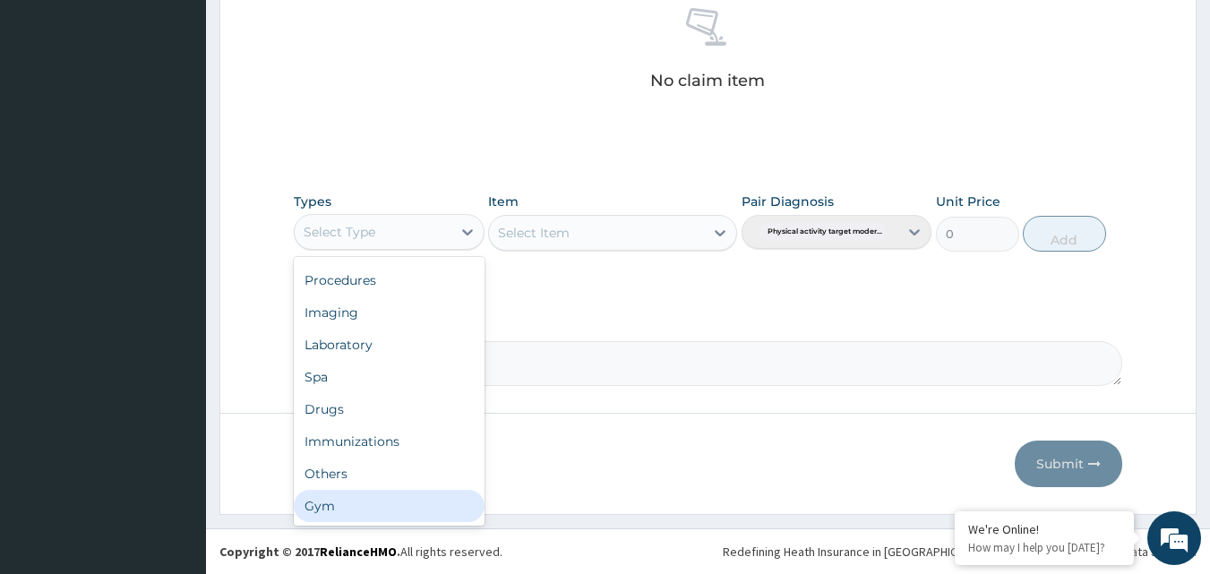
click at [357, 503] on div "Gym" at bounding box center [389, 506] width 191 height 32
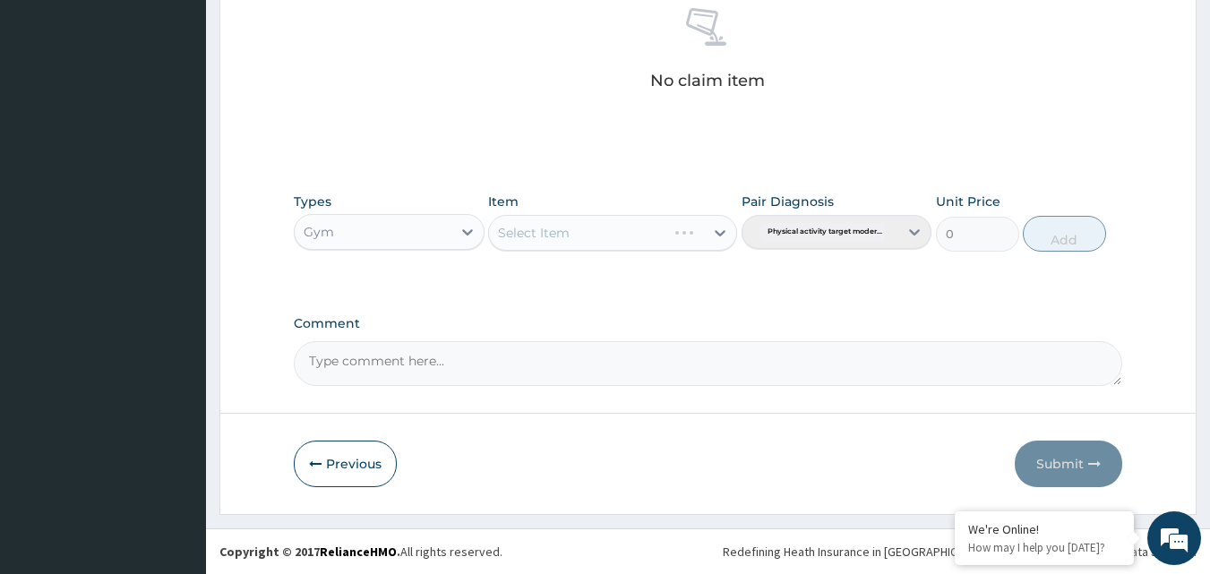
click at [656, 230] on div "Select Item" at bounding box center [612, 233] width 249 height 36
click at [712, 242] on div at bounding box center [720, 233] width 32 height 32
click at [641, 267] on div "GYM" at bounding box center [612, 278] width 249 height 32
click at [1085, 261] on div "Types Gym Item option GYM, selected. Select is focused ,type to refine list, pr…" at bounding box center [709, 236] width 830 height 104
click at [1072, 245] on button "Add" at bounding box center [1064, 234] width 83 height 36
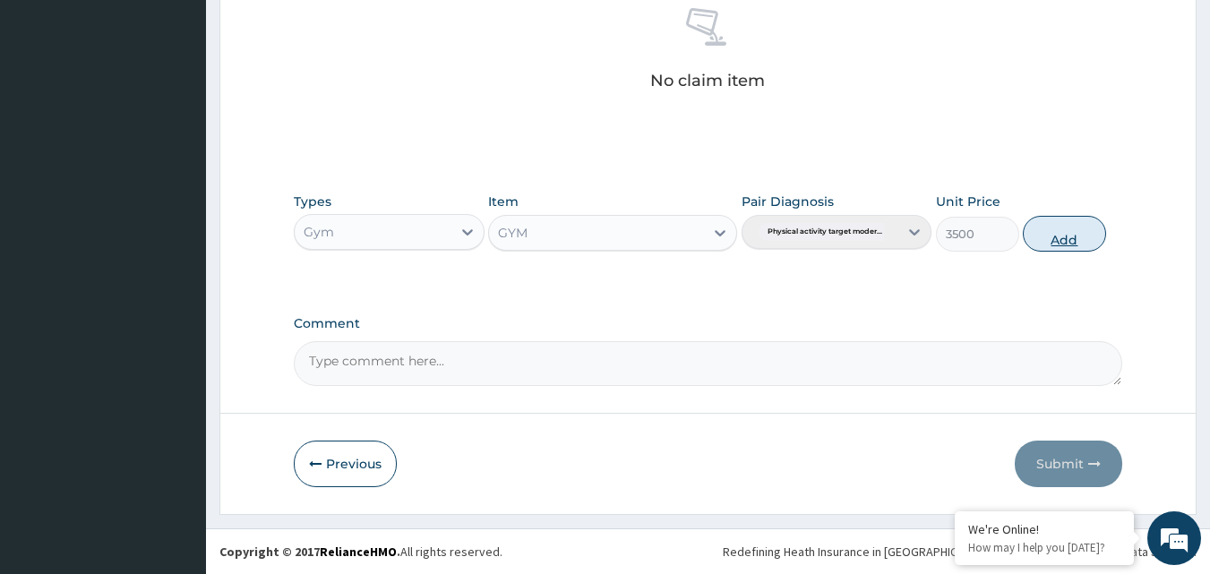
type input "0"
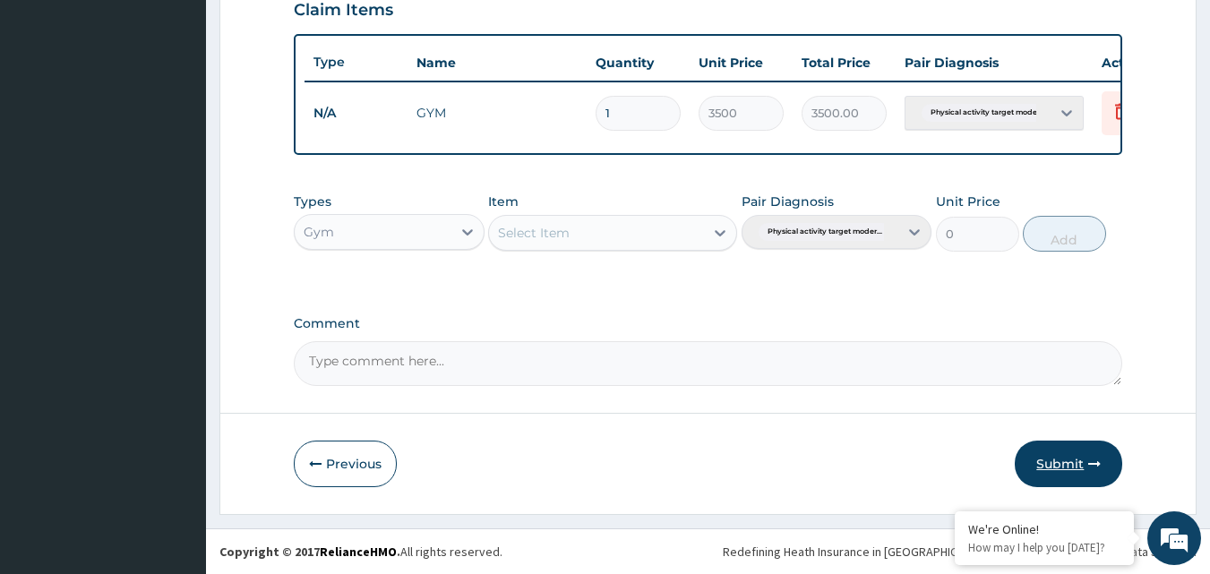
click at [1069, 468] on button "Submit" at bounding box center [1069, 464] width 108 height 47
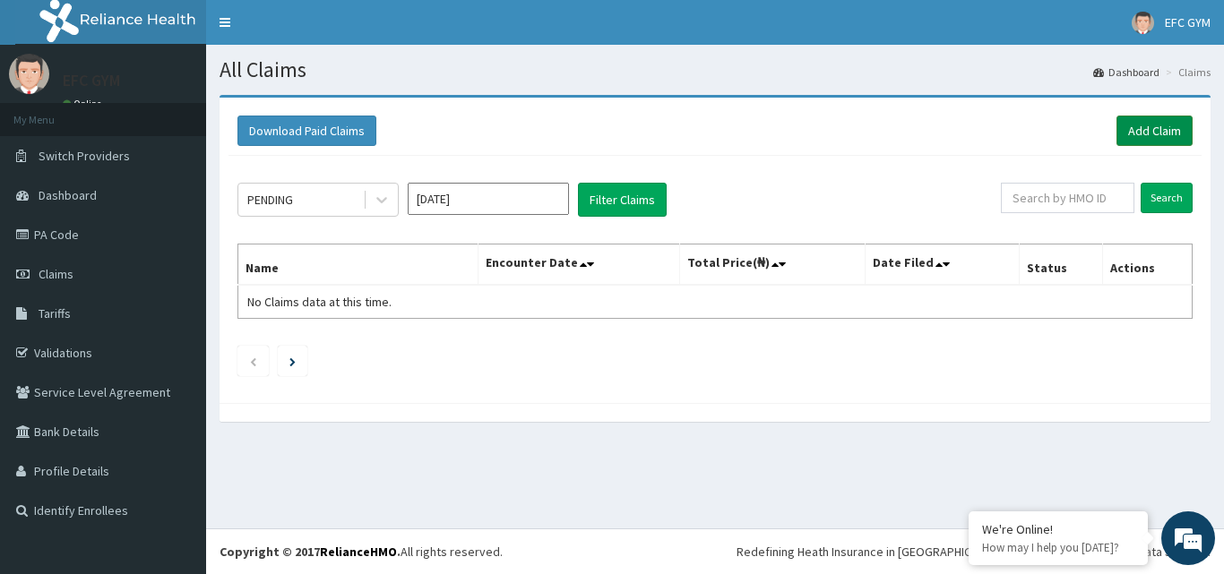
click at [1157, 123] on link "Add Claim" at bounding box center [1154, 131] width 76 height 30
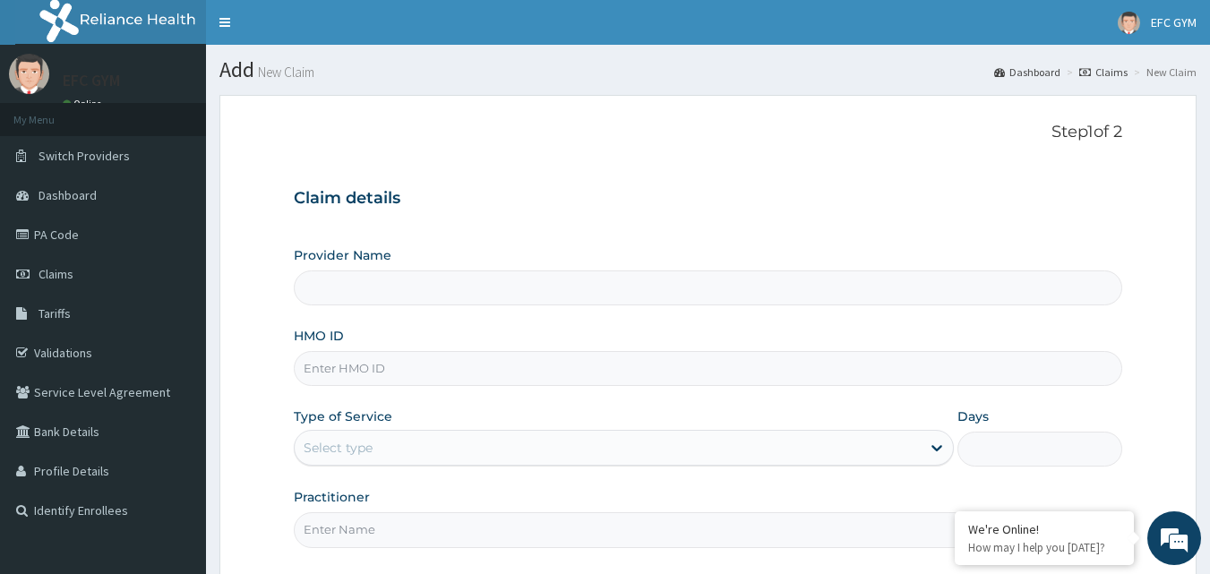
type input "ECLIPSE FITNESS CENTER GYM AFRICA"
type input "1"
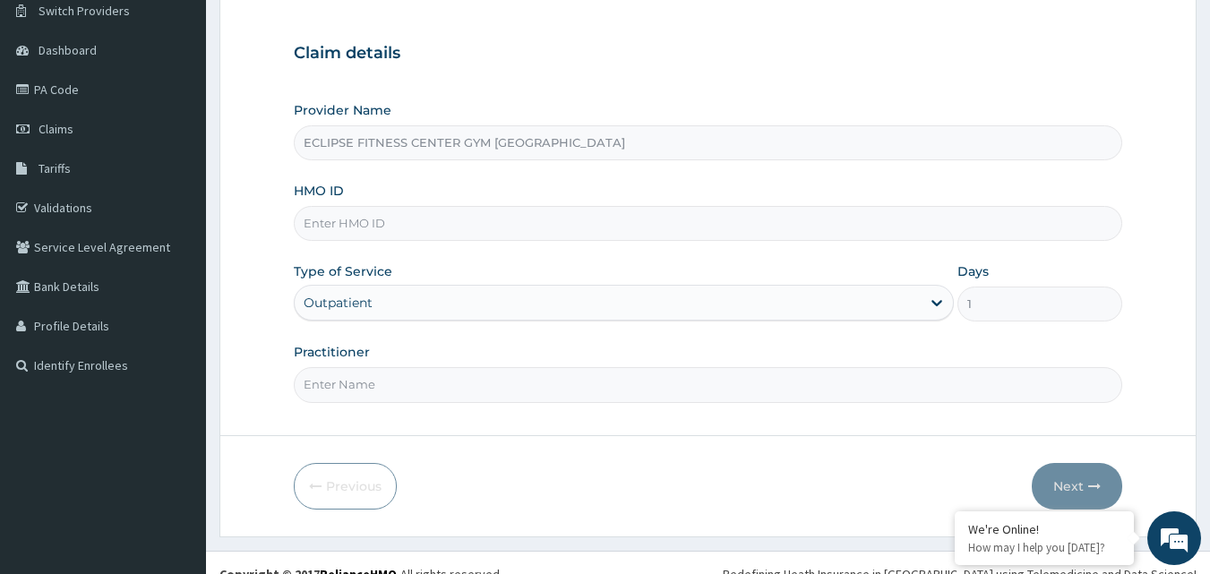
scroll to position [168, 0]
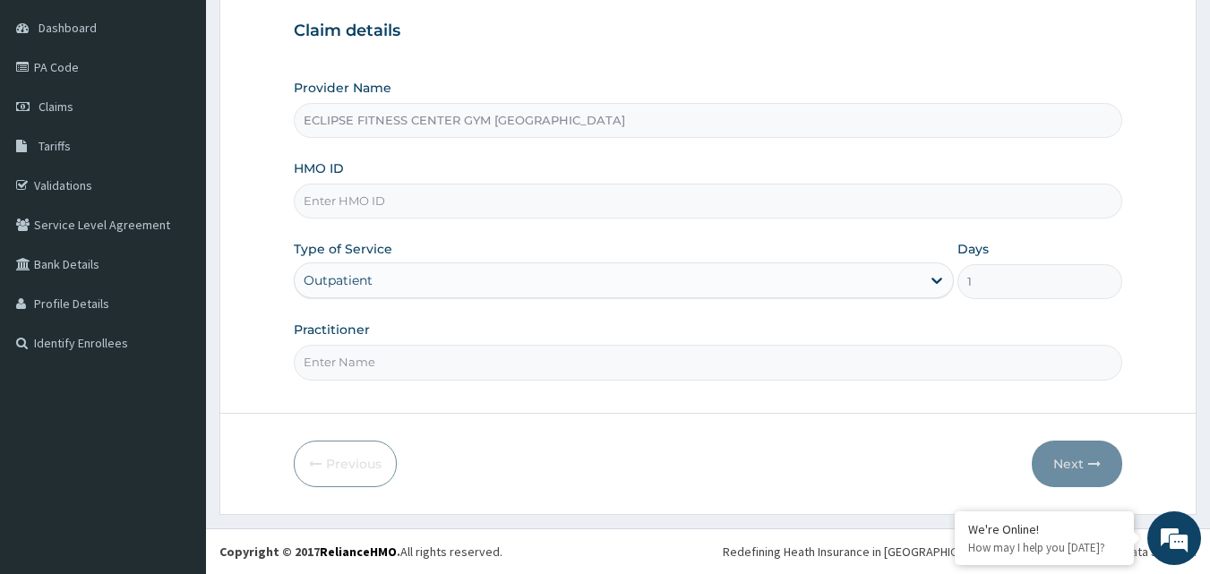
click at [369, 186] on input "HMO ID" at bounding box center [709, 201] width 830 height 35
type input "BUG/10004/B"
click at [409, 366] on input "Practitioner" at bounding box center [709, 362] width 830 height 35
type input "Eclipse Fitness Center Gym Africa"
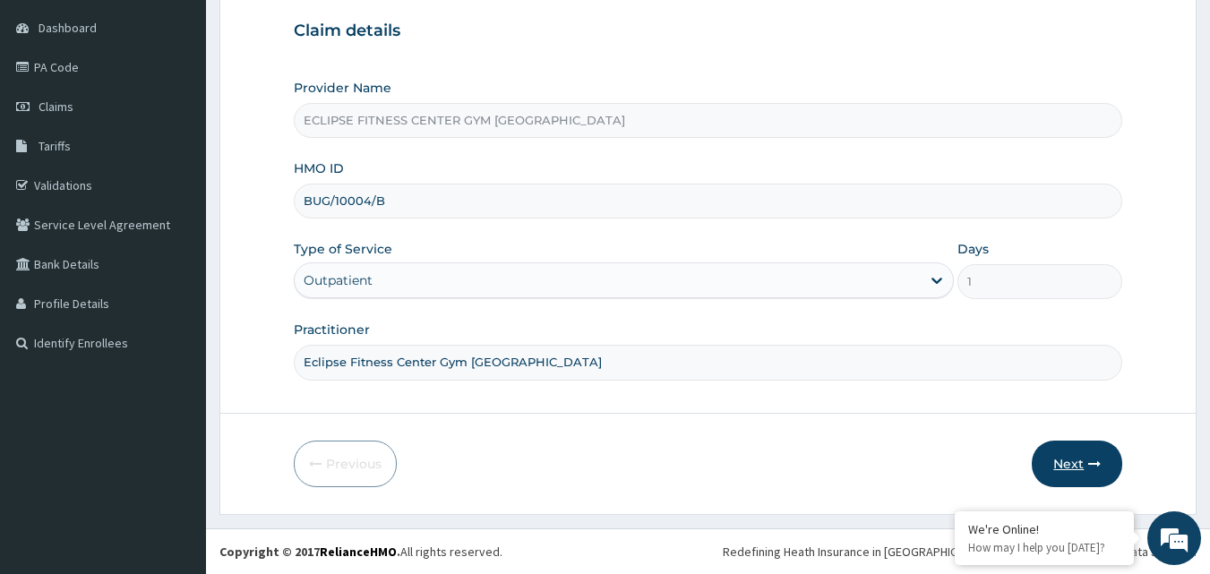
click at [1061, 463] on button "Next" at bounding box center [1077, 464] width 90 height 47
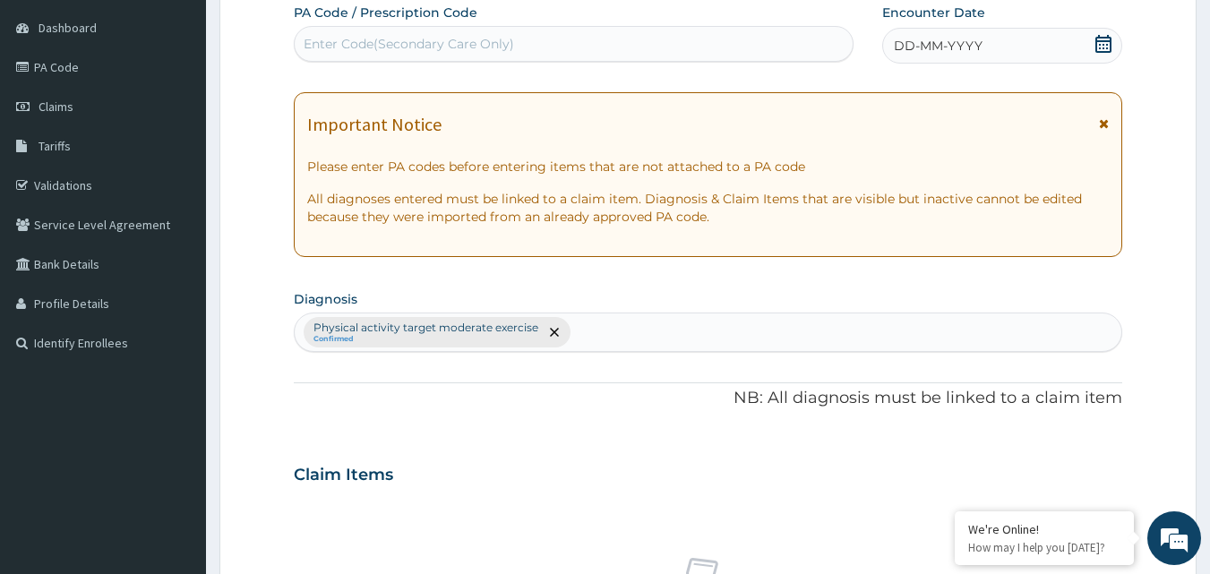
click at [926, 42] on span "DD-MM-YYYY" at bounding box center [938, 46] width 89 height 18
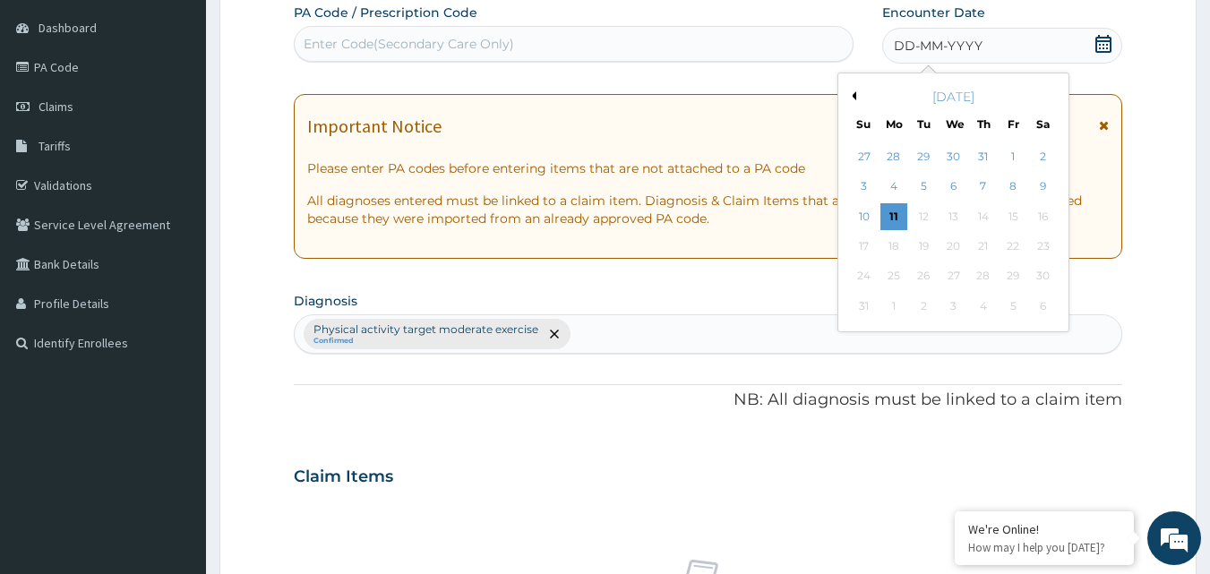
click at [926, 42] on span "DD-MM-YYYY" at bounding box center [938, 46] width 89 height 18
click at [1013, 180] on div "8" at bounding box center [1013, 187] width 27 height 27
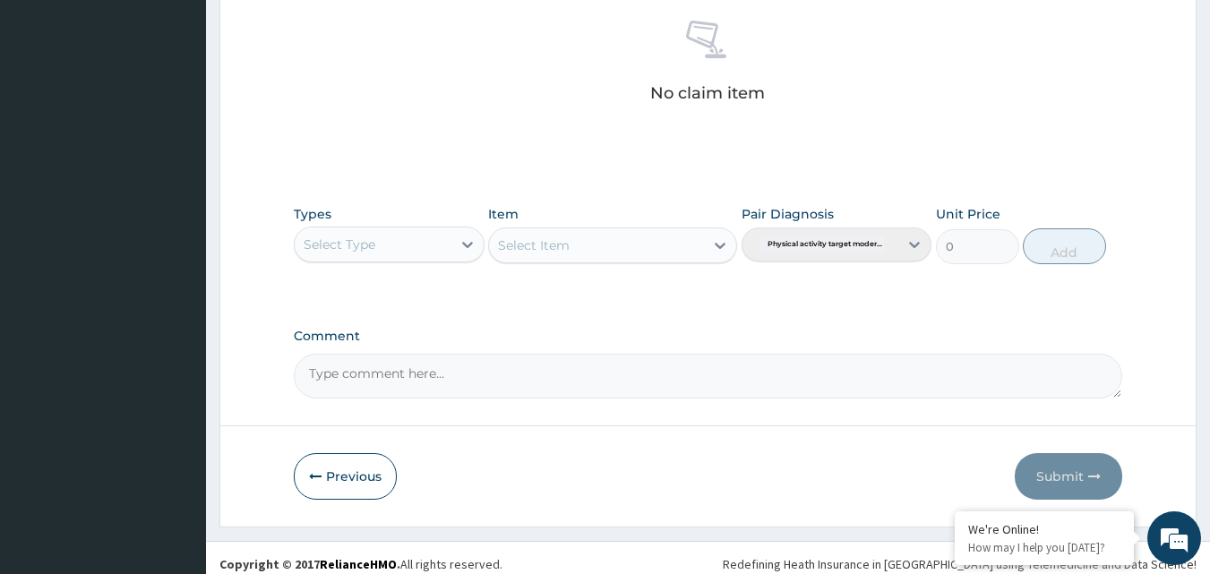
scroll to position [718, 0]
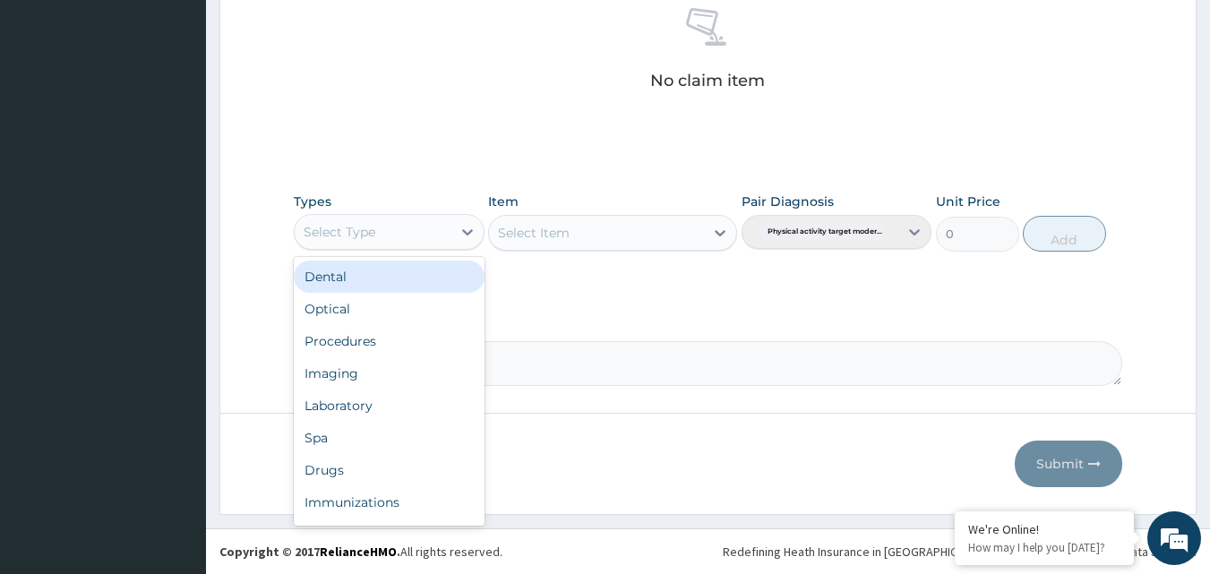
click at [375, 238] on div "Select Type" at bounding box center [373, 232] width 157 height 29
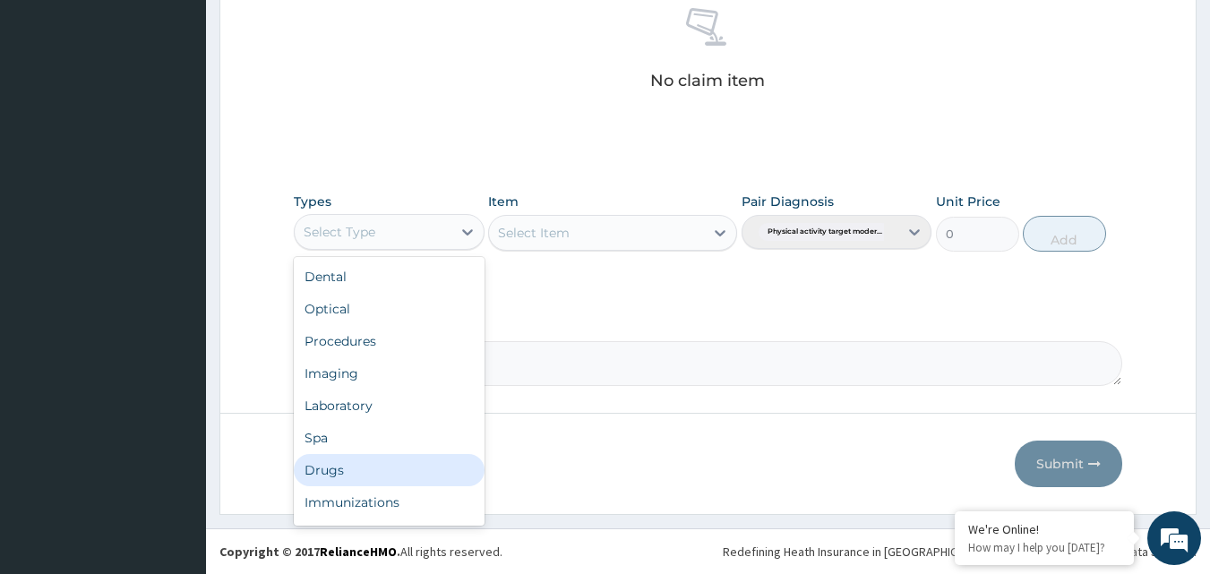
scroll to position [61, 0]
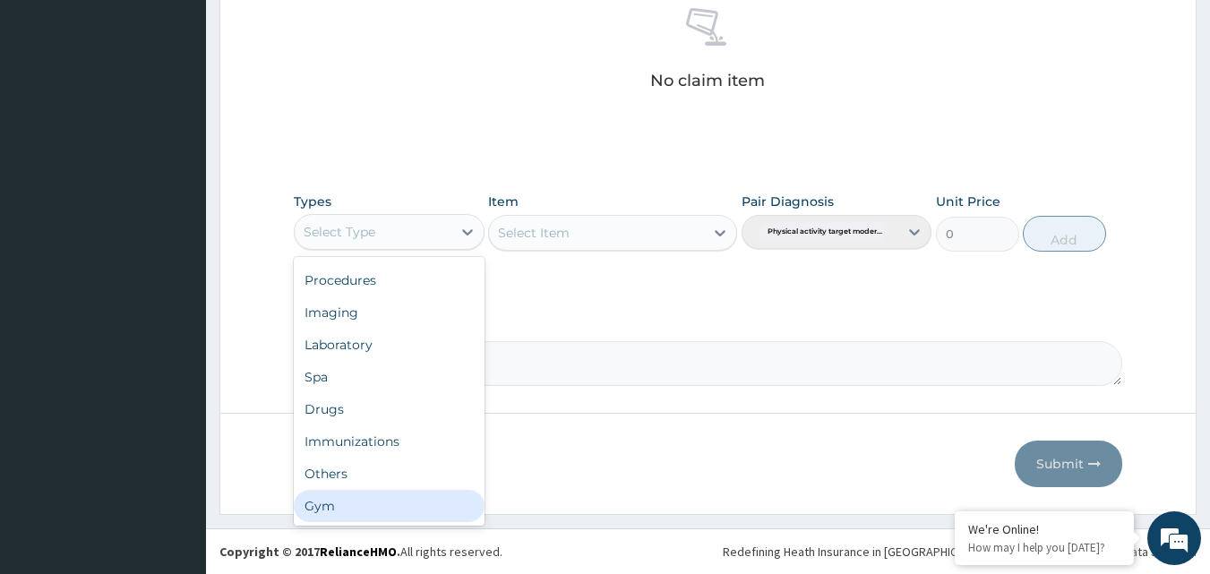
click at [381, 511] on div "Gym" at bounding box center [389, 506] width 191 height 32
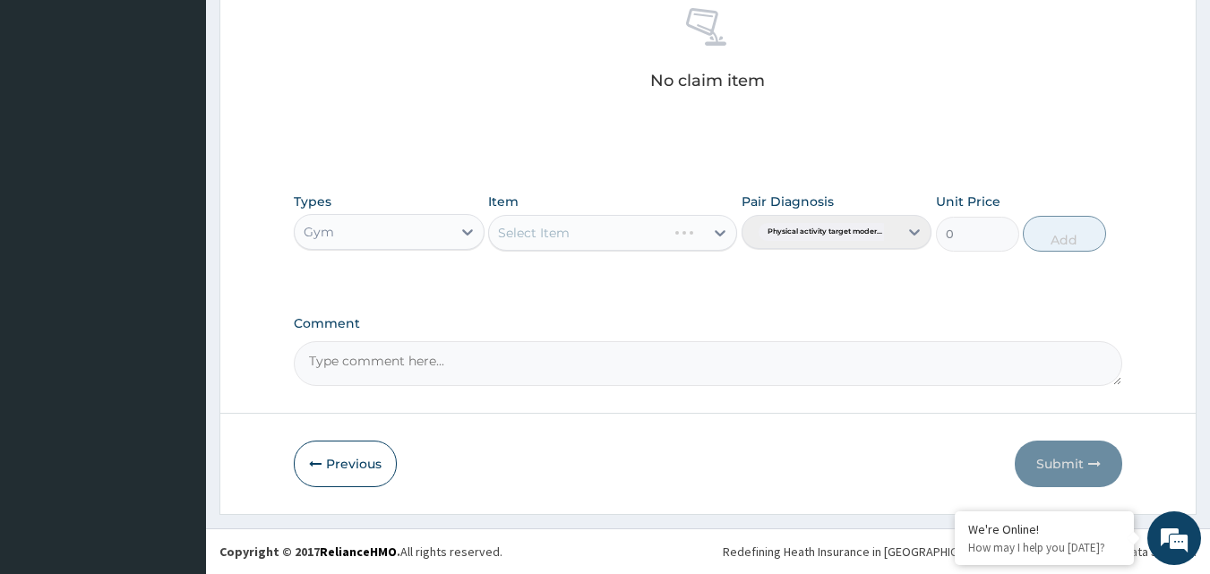
click at [647, 228] on div "Select Item" at bounding box center [612, 233] width 249 height 36
click at [681, 241] on div "Select Item" at bounding box center [596, 233] width 215 height 29
click at [643, 284] on div "GYM" at bounding box center [612, 278] width 249 height 32
click at [1065, 237] on button "Add" at bounding box center [1064, 234] width 83 height 36
type input "0"
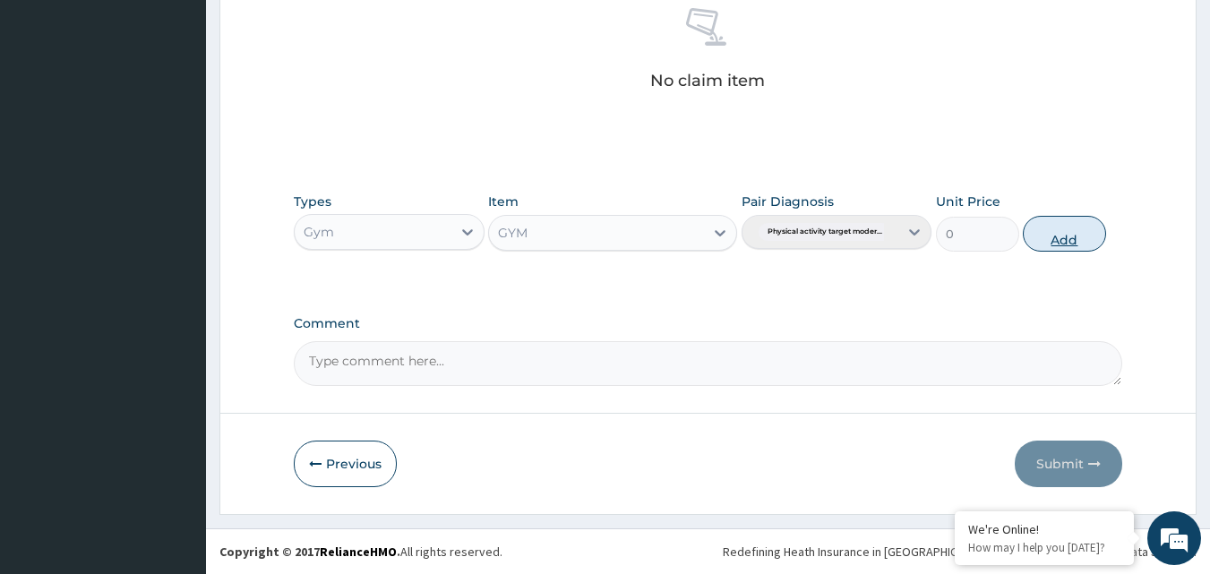
scroll to position [646, 0]
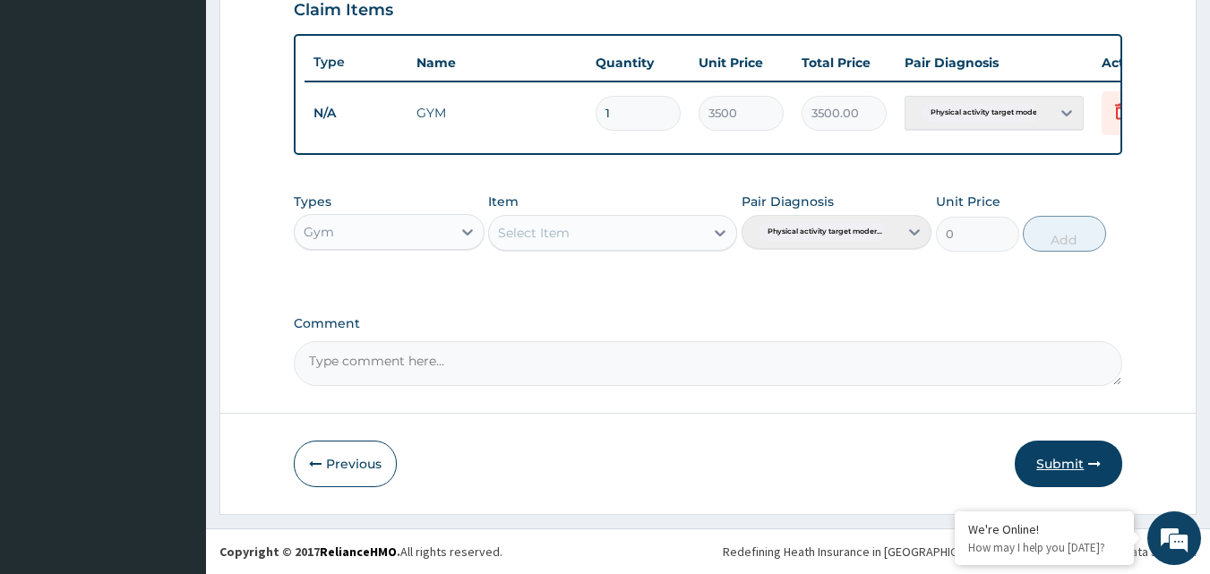
click at [1071, 469] on button "Submit" at bounding box center [1069, 464] width 108 height 47
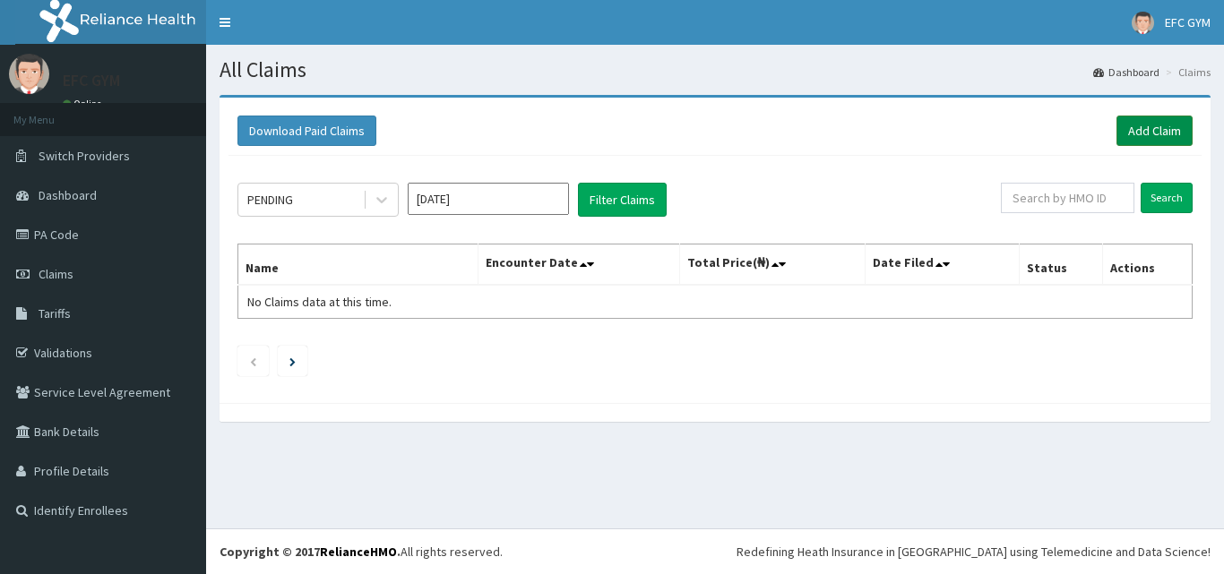
click at [1134, 130] on link "Add Claim" at bounding box center [1154, 131] width 76 height 30
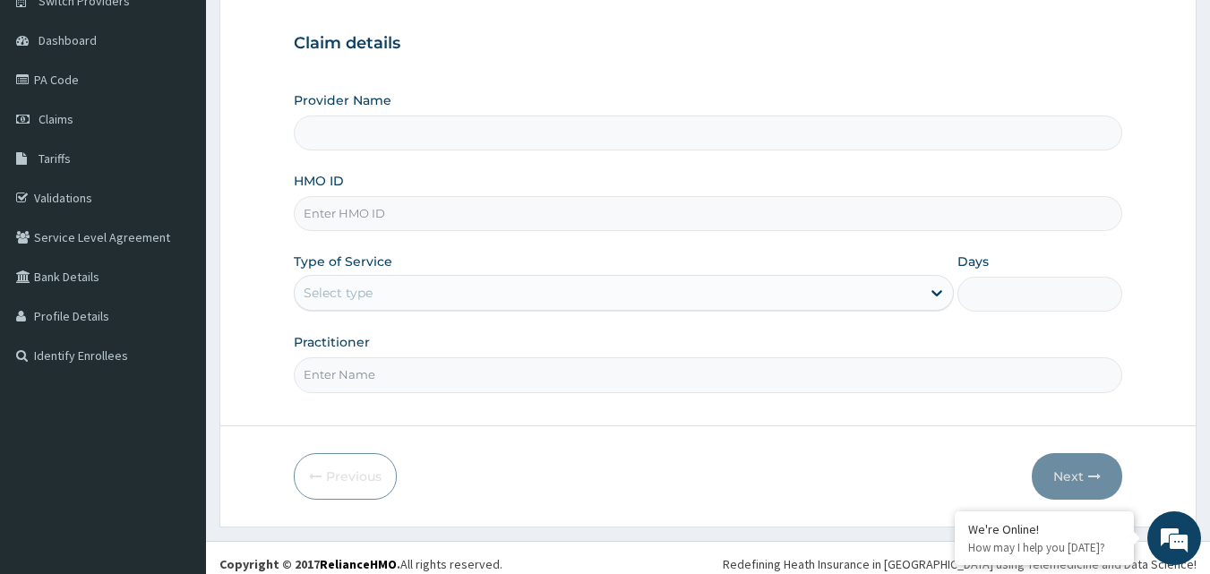
scroll to position [168, 0]
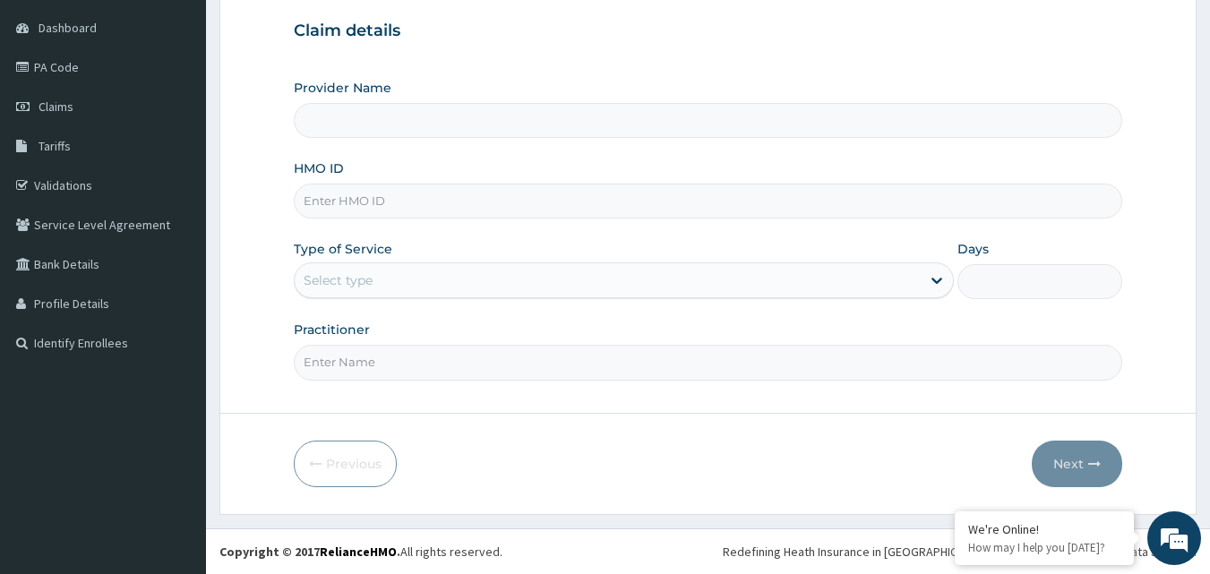
click at [392, 204] on input "HMO ID" at bounding box center [709, 201] width 830 height 35
type input "ECLIPSE FITNESS CENTER GYM [GEOGRAPHIC_DATA]"
type input "1"
type input "BUG/10004/C"
drag, startPoint x: 396, startPoint y: 353, endPoint x: 405, endPoint y: 360, distance: 11.5
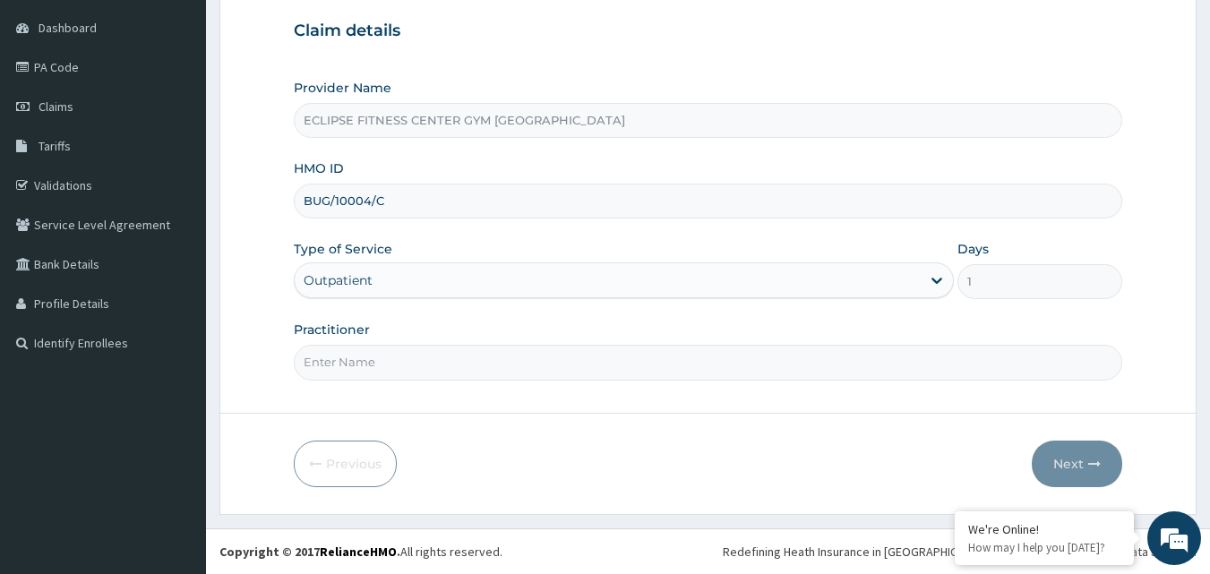
click at [396, 353] on input "Practitioner" at bounding box center [709, 362] width 830 height 35
type input "Eclipse Fitness Center Gym Africa"
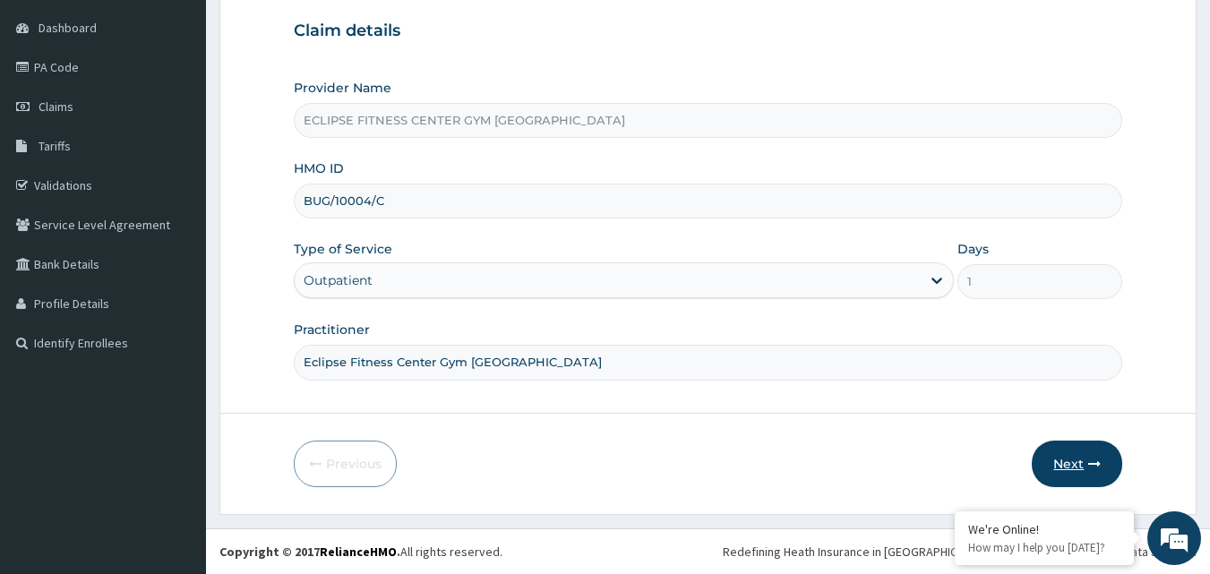
click at [1063, 456] on button "Next" at bounding box center [1077, 464] width 90 height 47
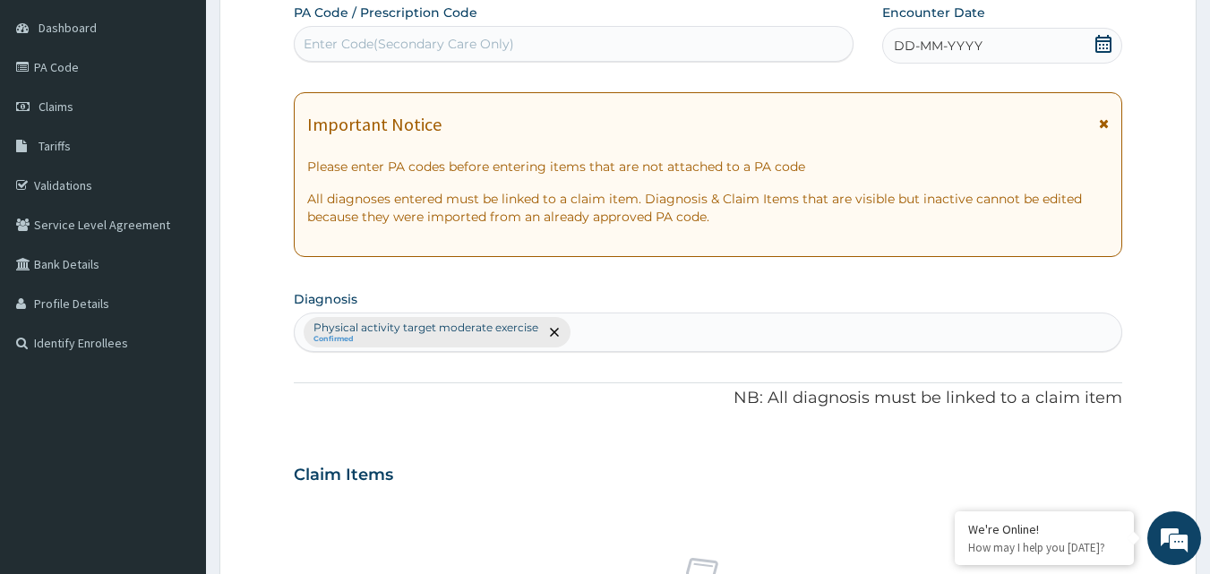
click at [925, 41] on span "DD-MM-YYYY" at bounding box center [938, 46] width 89 height 18
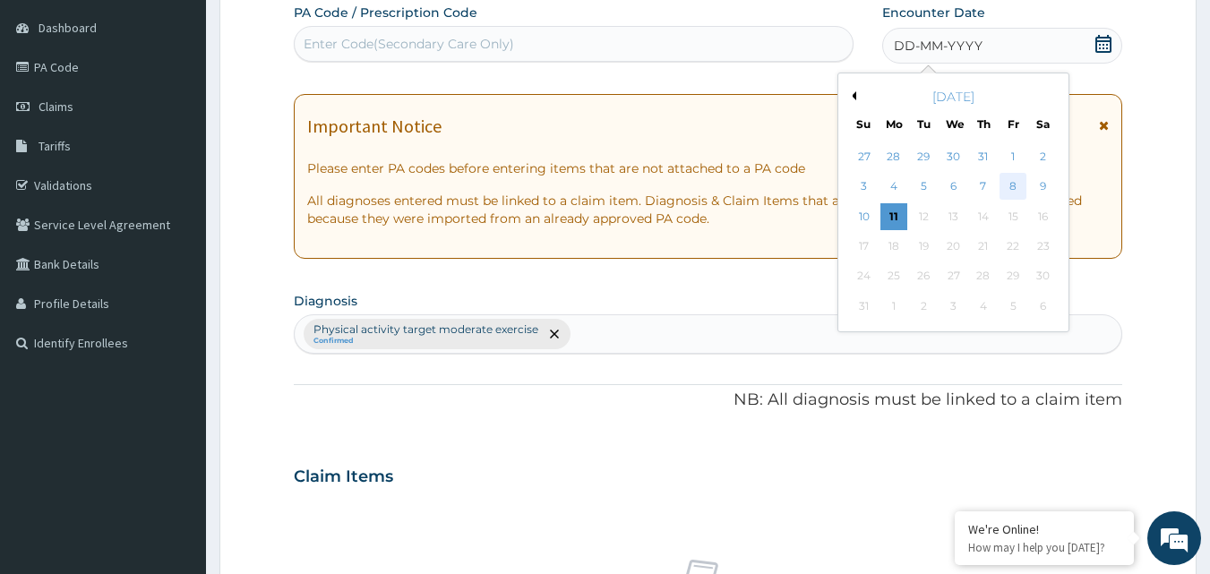
click at [1013, 187] on div "8" at bounding box center [1013, 187] width 27 height 27
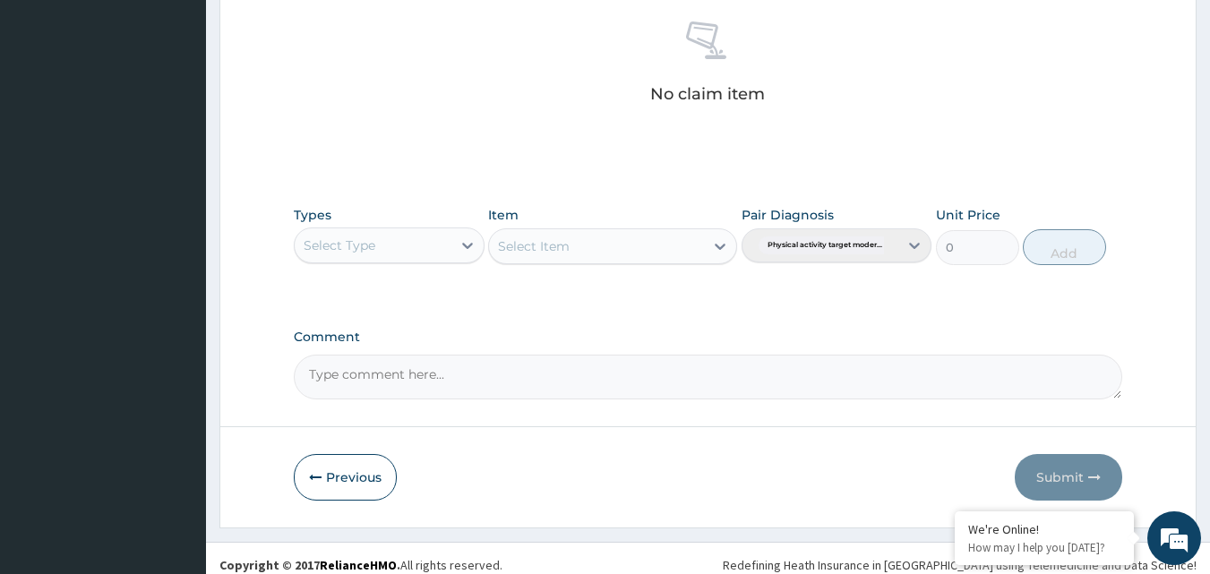
scroll to position [705, 0]
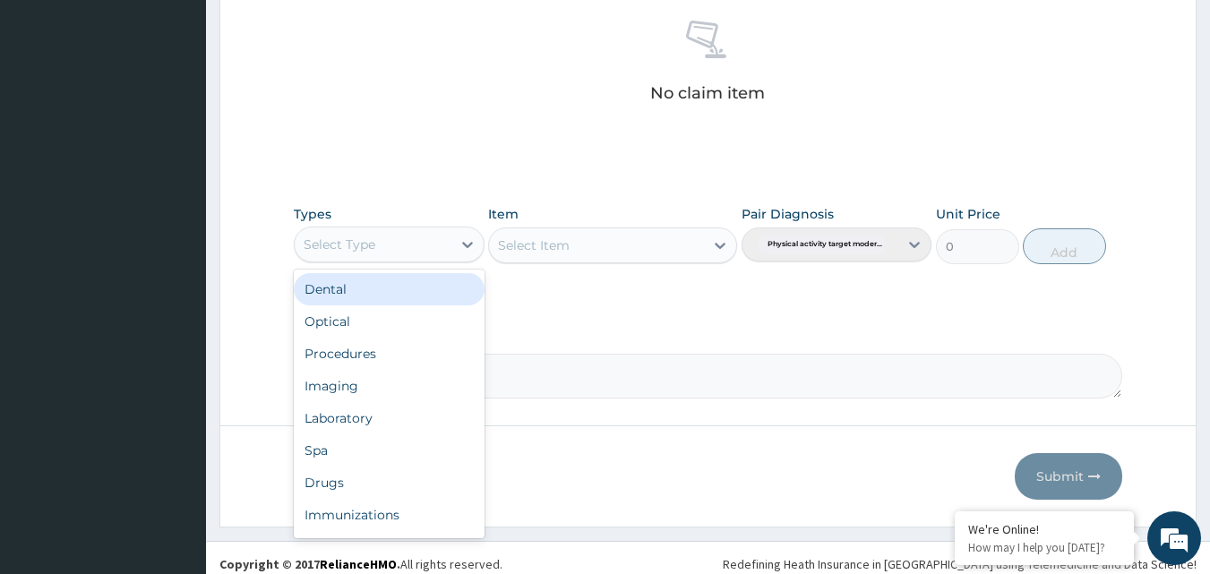
click at [350, 248] on div "Select Type" at bounding box center [340, 245] width 72 height 18
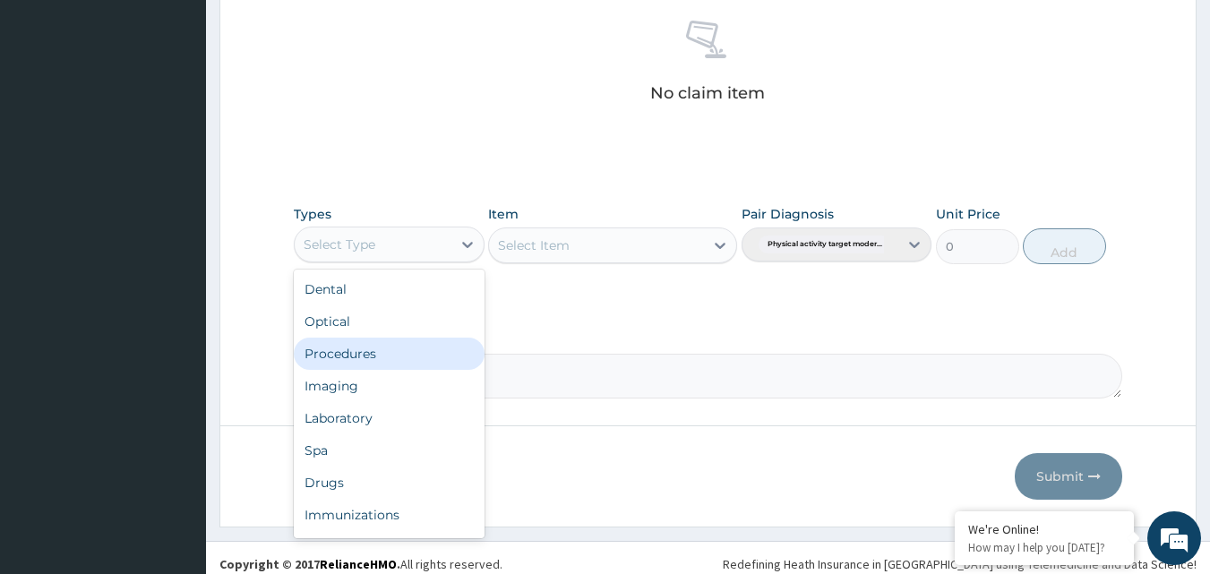
scroll to position [61, 0]
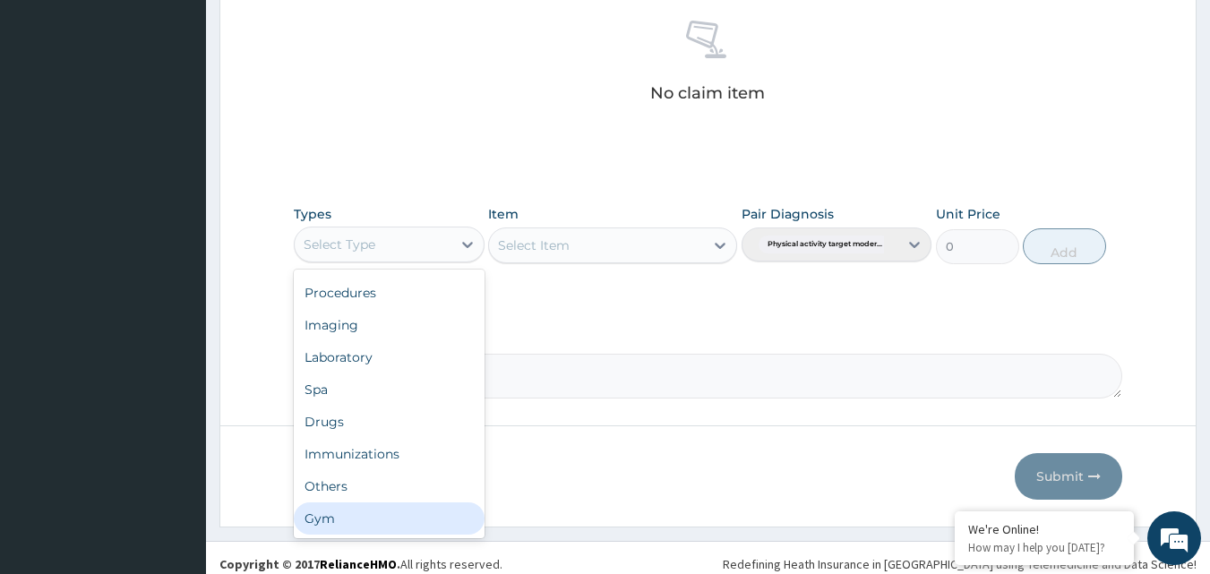
click at [370, 514] on div "Gym" at bounding box center [389, 519] width 191 height 32
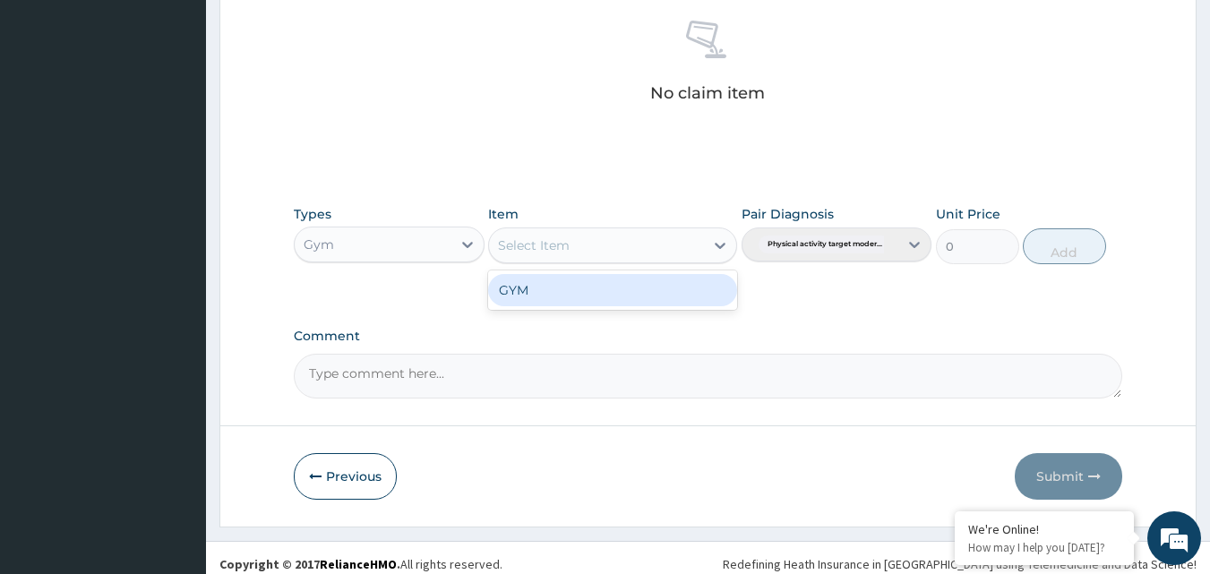
click at [663, 251] on div "Select Item" at bounding box center [596, 245] width 215 height 29
click at [611, 291] on div "GYM" at bounding box center [612, 290] width 249 height 32
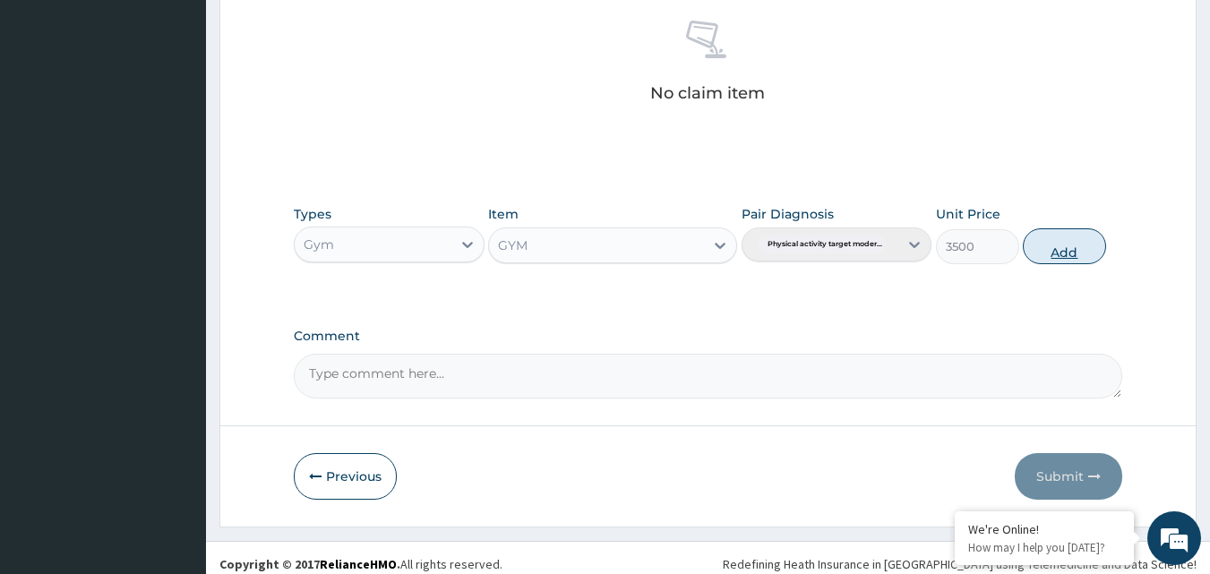
click at [1060, 249] on button "Add" at bounding box center [1064, 246] width 83 height 36
type input "0"
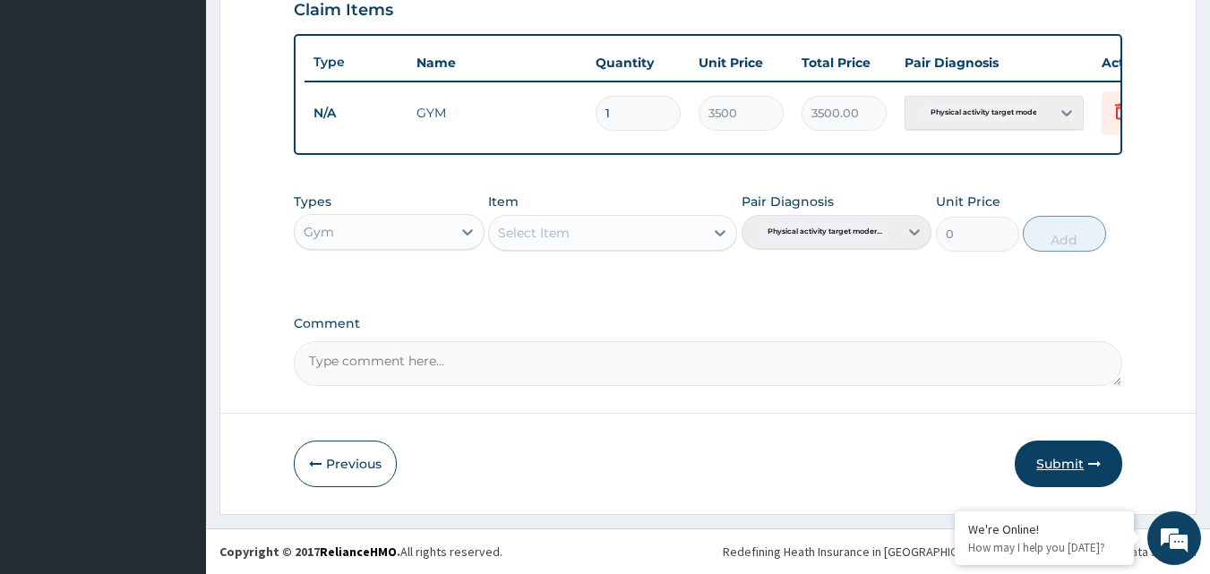
click at [1067, 460] on button "Submit" at bounding box center [1069, 464] width 108 height 47
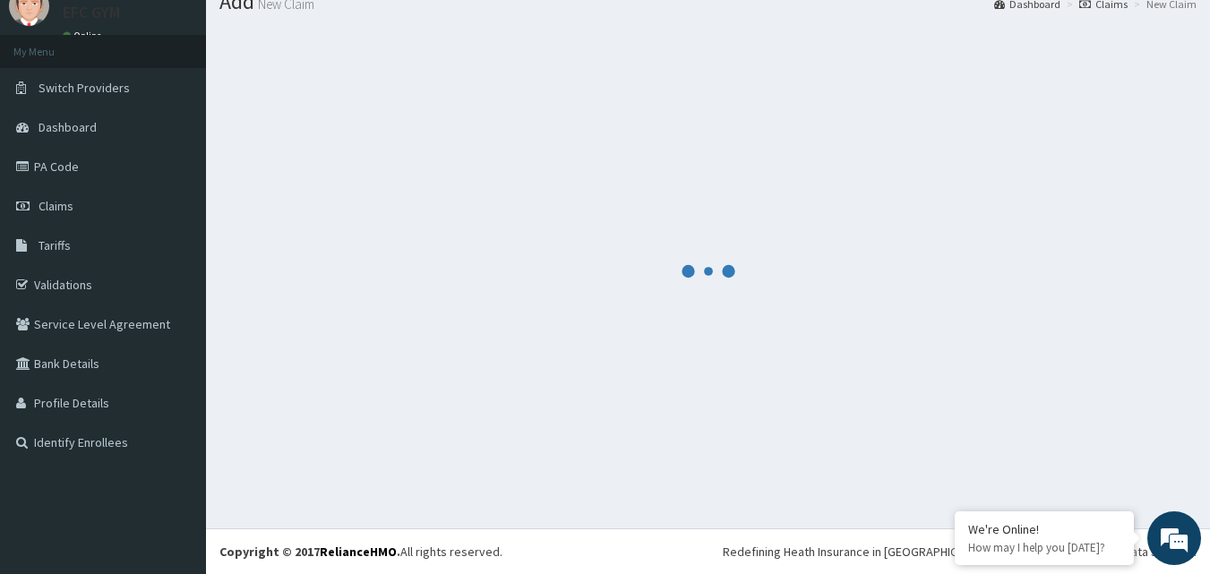
scroll to position [68, 0]
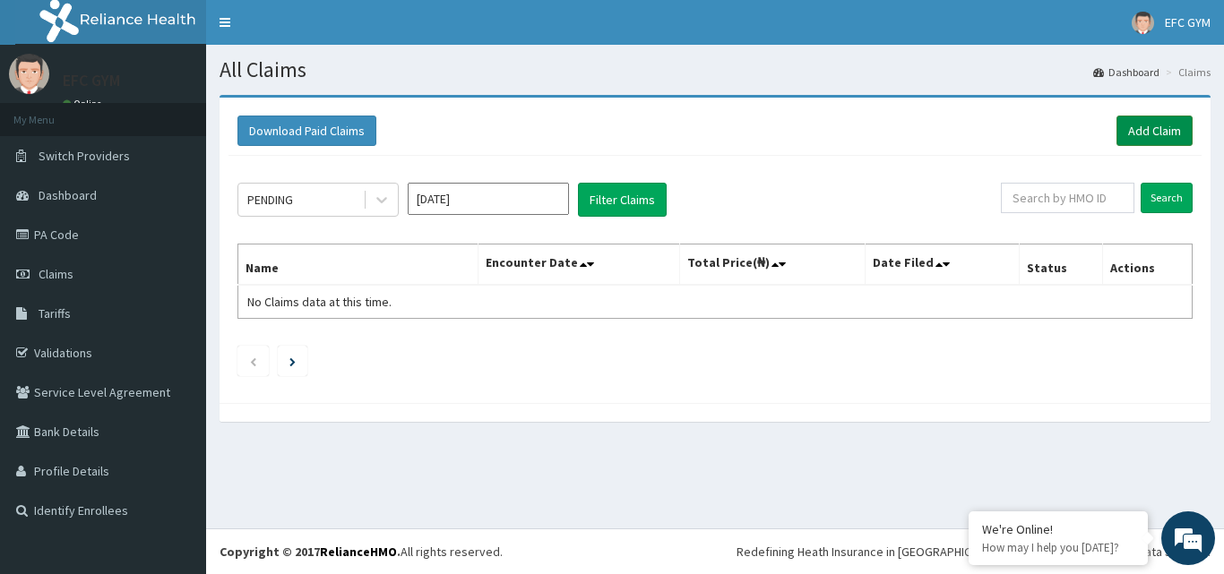
click at [1168, 128] on link "Add Claim" at bounding box center [1154, 131] width 76 height 30
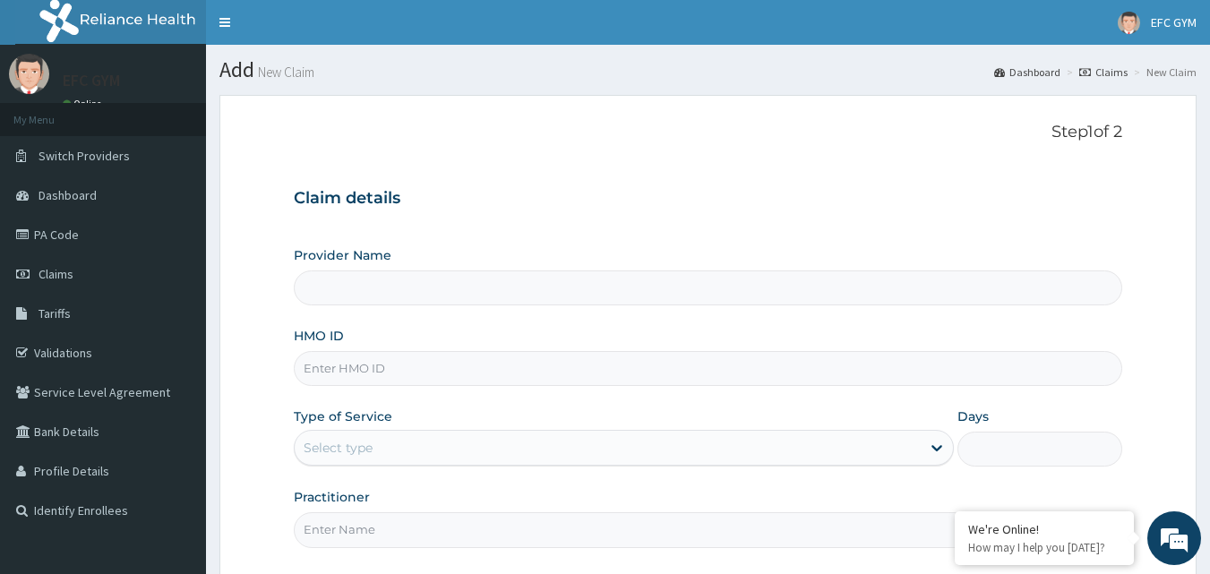
type input "ECLIPSE FITNESS CENTER GYM [GEOGRAPHIC_DATA]"
type input "1"
click at [374, 374] on input "HMO ID" at bounding box center [709, 368] width 830 height 35
type input "MON/10011/A"
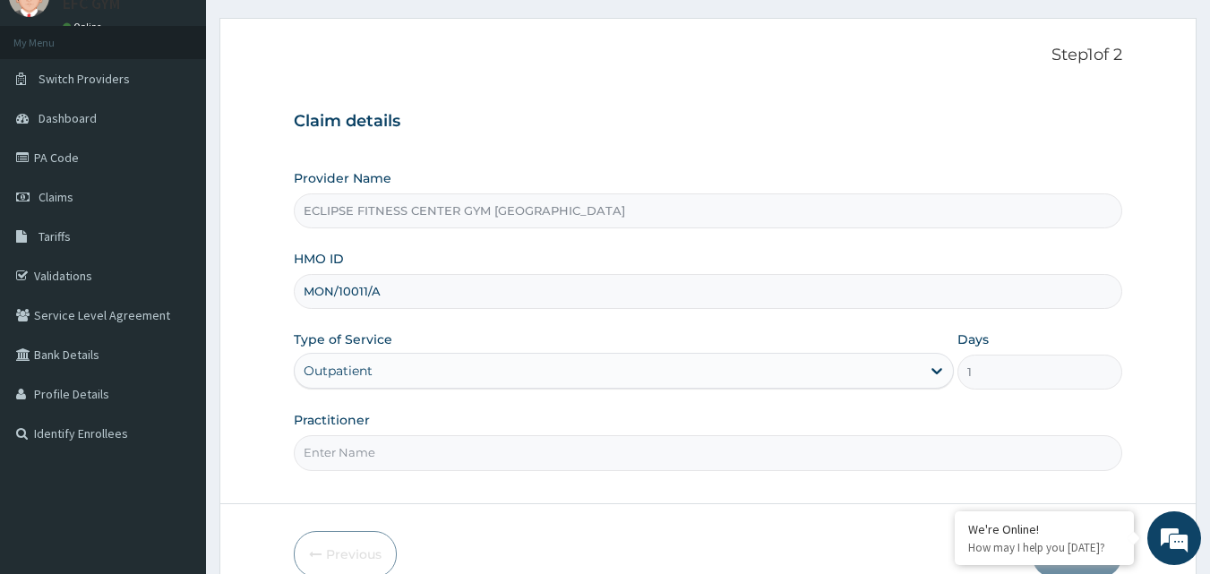
scroll to position [168, 0]
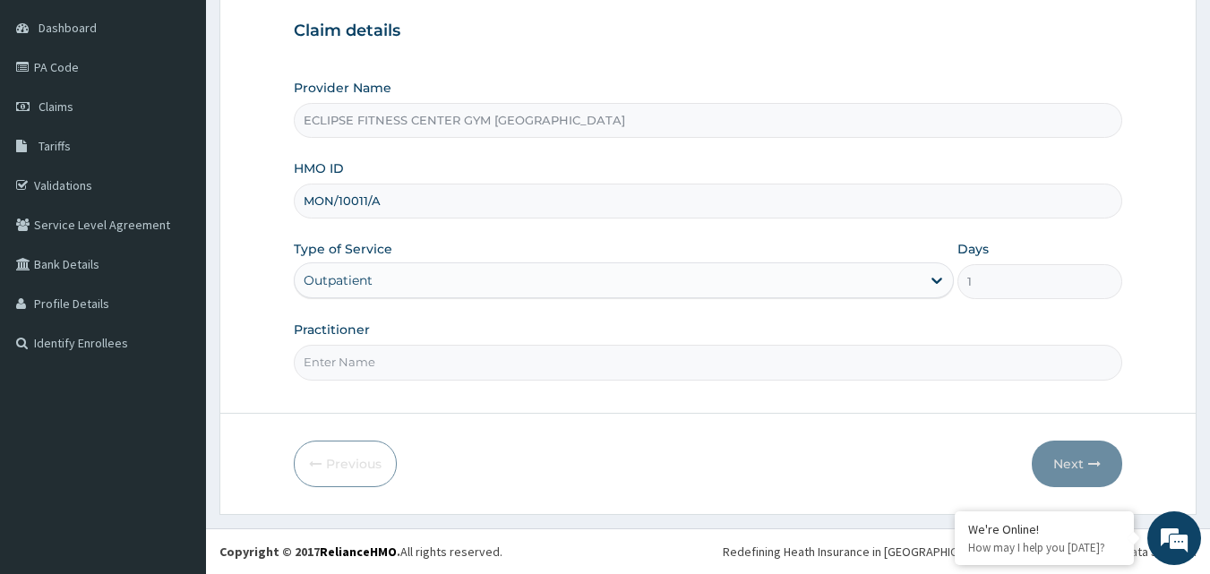
click at [391, 355] on input "Practitioner" at bounding box center [709, 362] width 830 height 35
type input "Eclipse Fitness Center Gym [GEOGRAPHIC_DATA]"
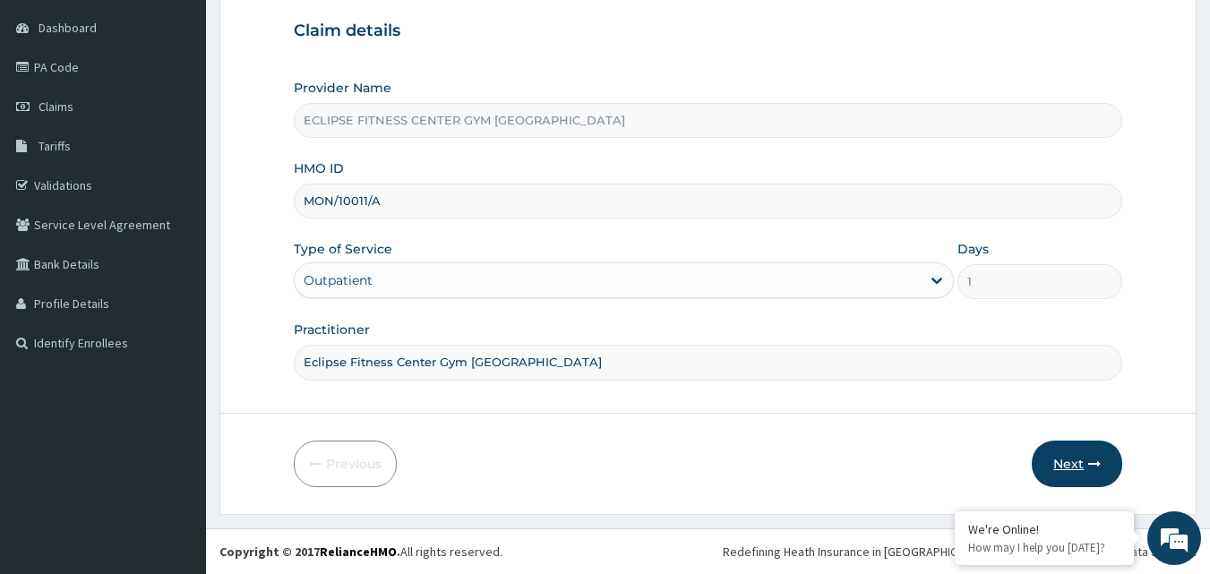
click at [1073, 467] on button "Next" at bounding box center [1077, 464] width 90 height 47
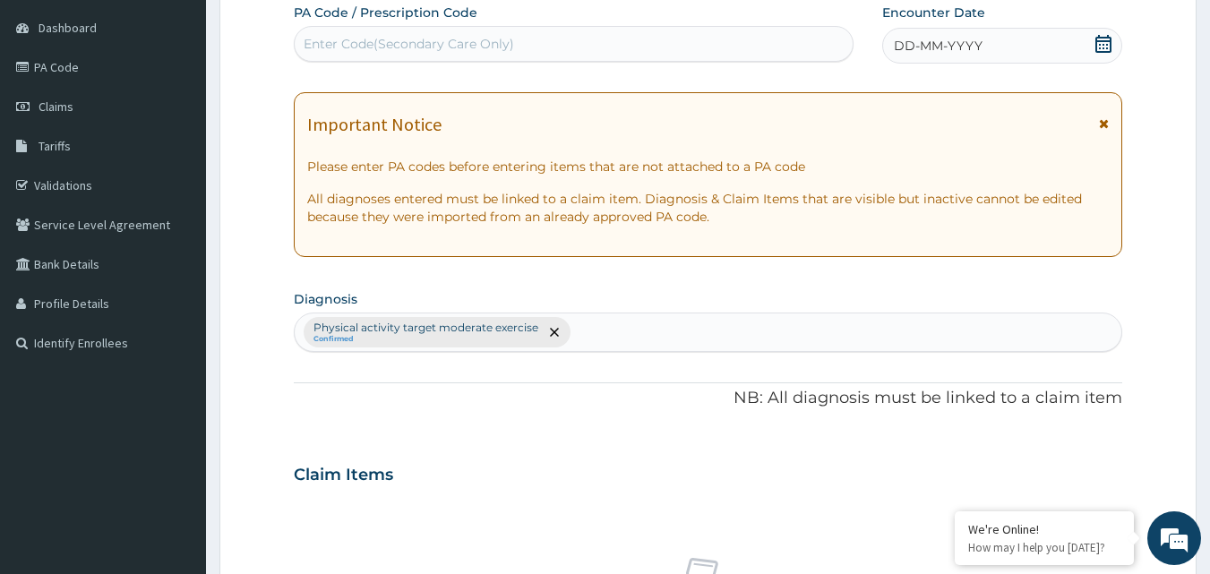
click at [934, 44] on span "DD-MM-YYYY" at bounding box center [938, 46] width 89 height 18
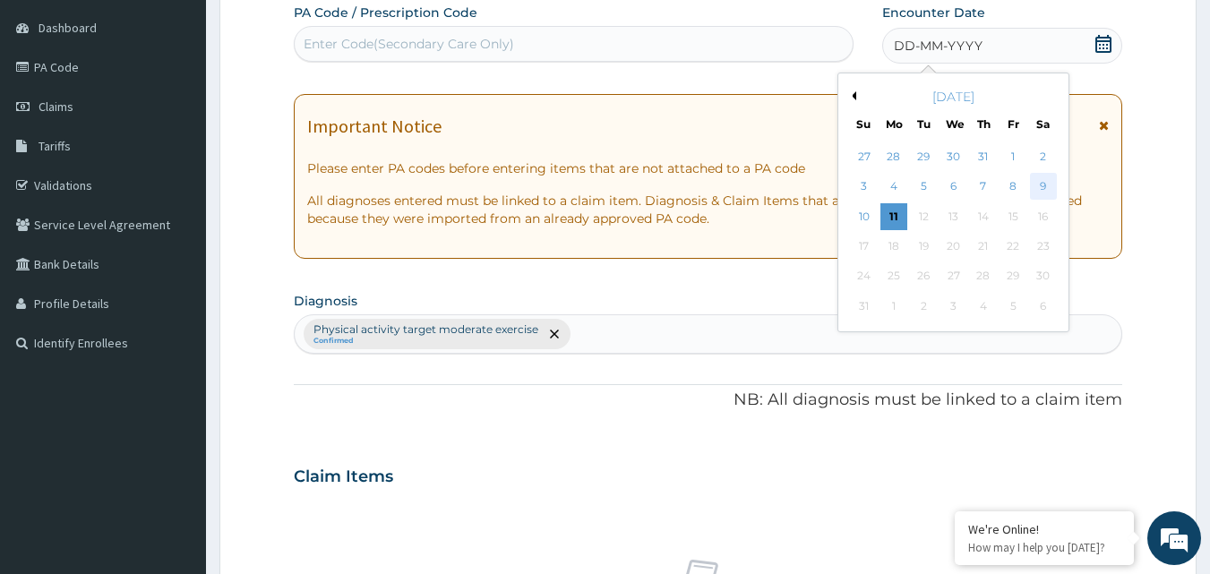
scroll to position [0, 0]
click at [1048, 186] on div "9" at bounding box center [1043, 187] width 27 height 27
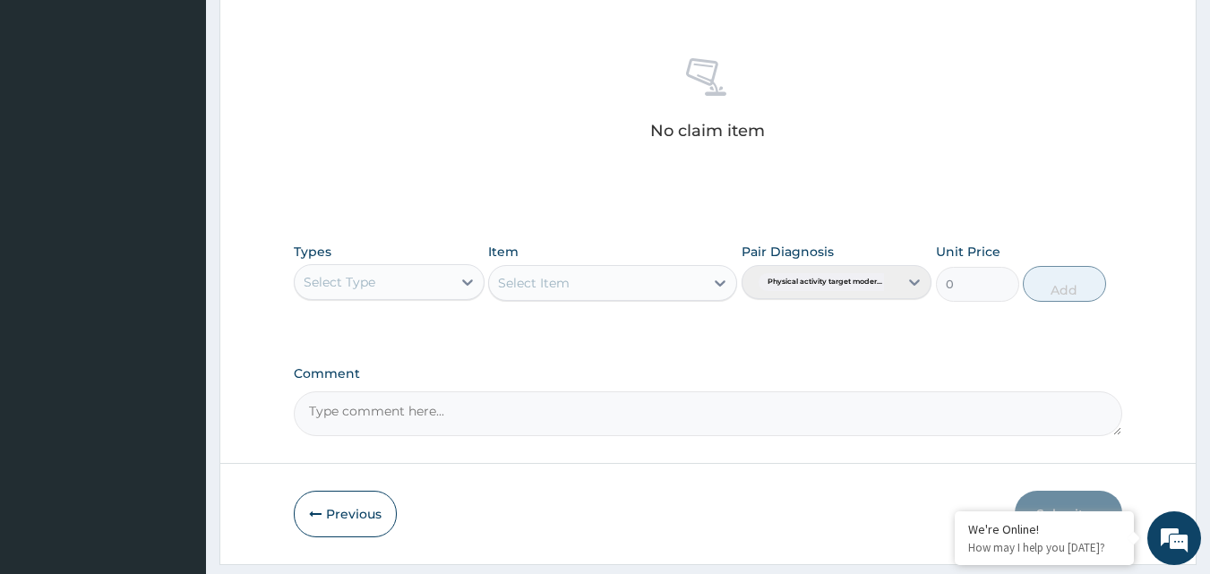
scroll to position [718, 0]
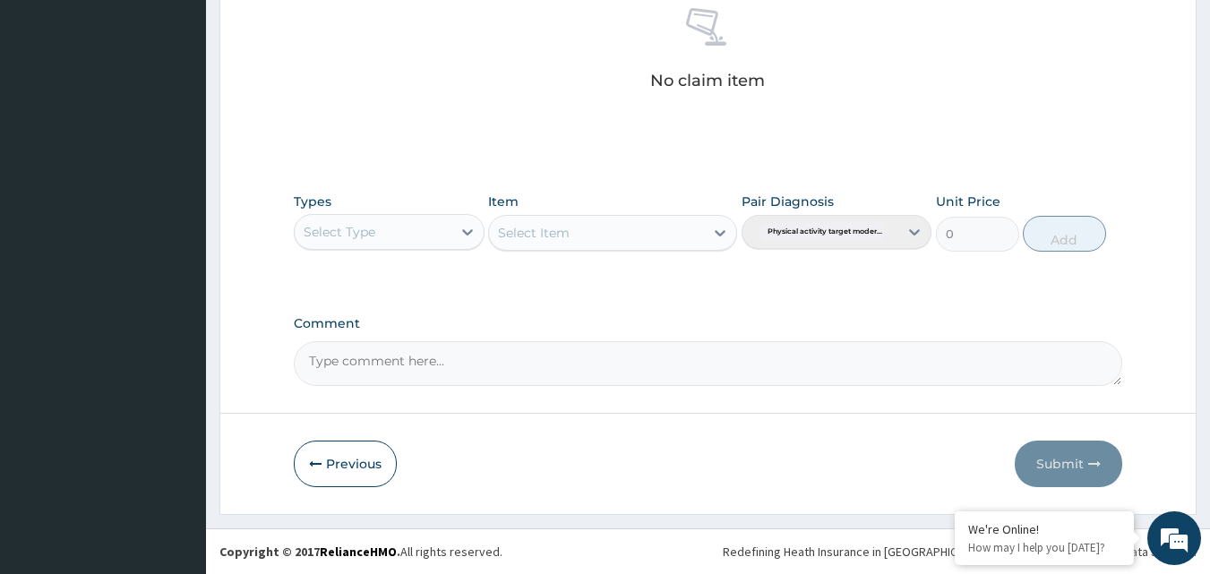
click at [410, 245] on div "Select Type" at bounding box center [373, 232] width 157 height 29
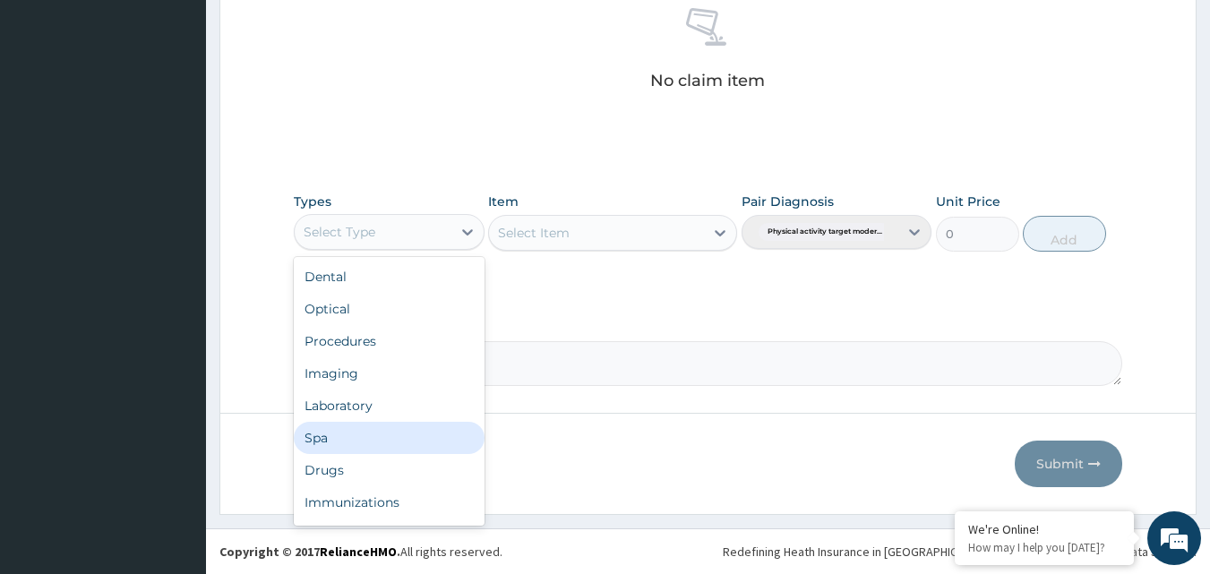
scroll to position [61, 0]
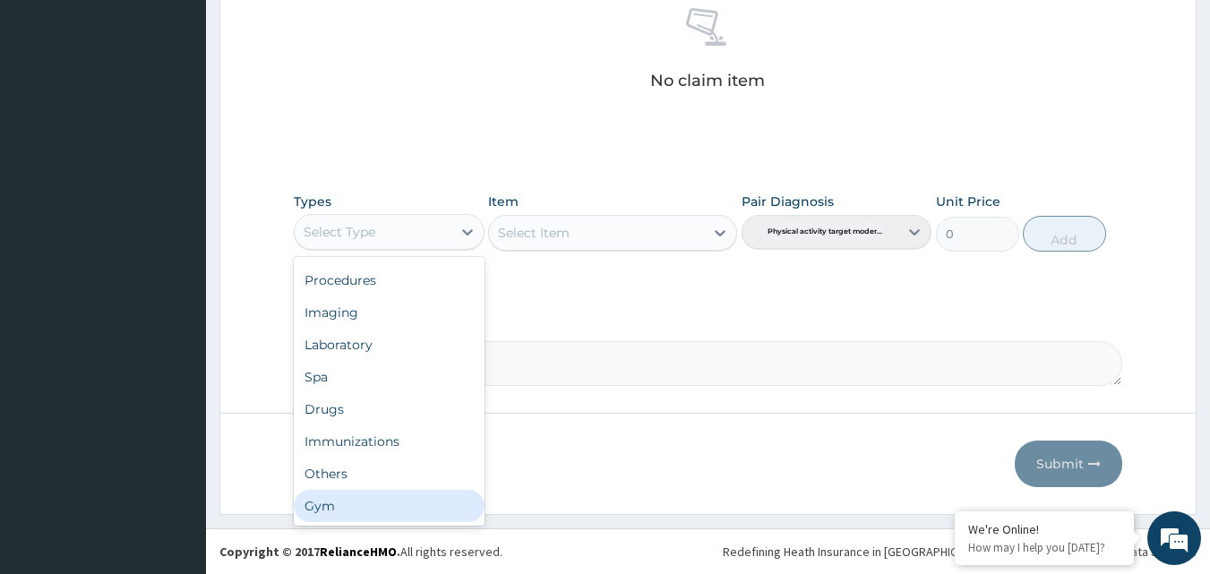
drag, startPoint x: 393, startPoint y: 500, endPoint x: 576, endPoint y: 409, distance: 204.3
click at [392, 501] on div "Gym" at bounding box center [389, 506] width 191 height 32
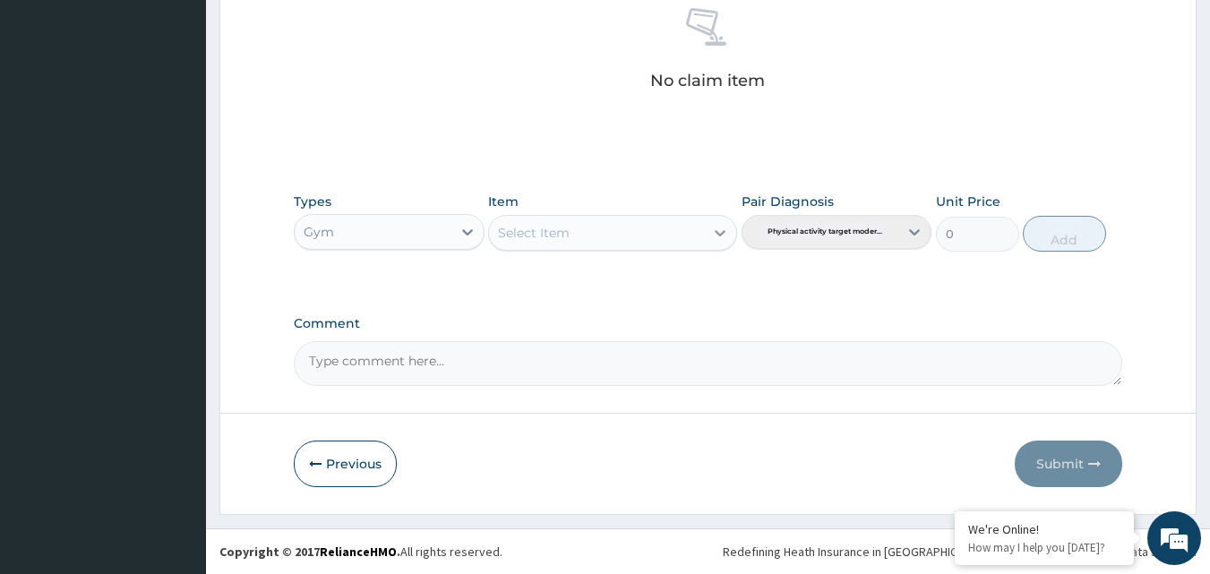
click at [716, 235] on icon at bounding box center [720, 233] width 18 height 18
click at [640, 280] on div "GYM" at bounding box center [612, 278] width 249 height 32
click at [1069, 242] on button "Add" at bounding box center [1064, 234] width 83 height 36
type input "0"
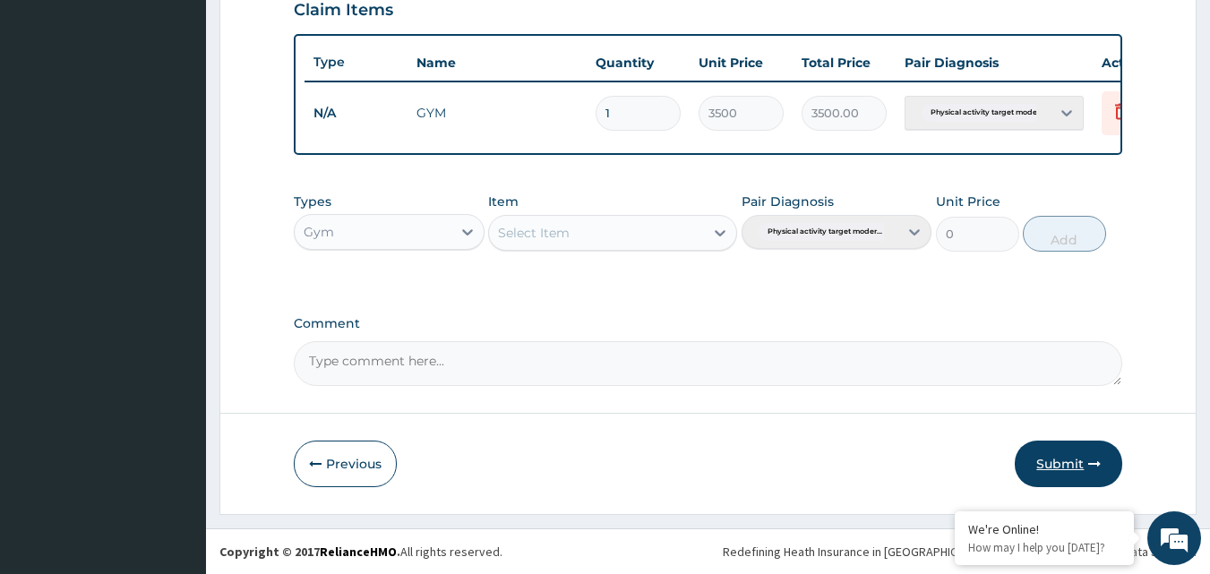
click at [1059, 459] on button "Submit" at bounding box center [1069, 464] width 108 height 47
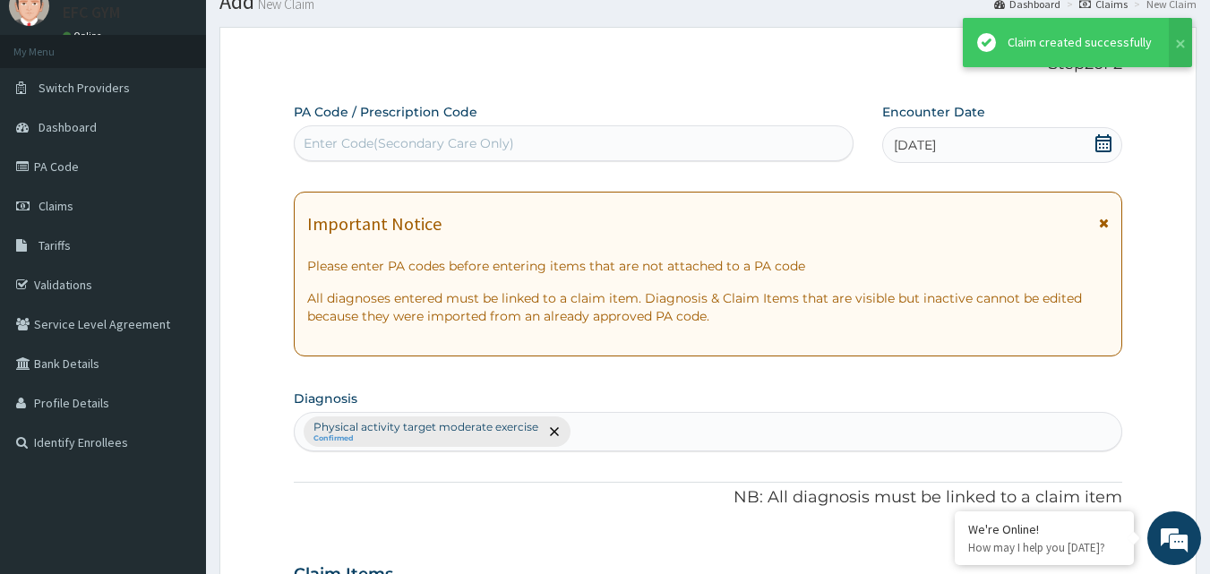
scroll to position [646, 0]
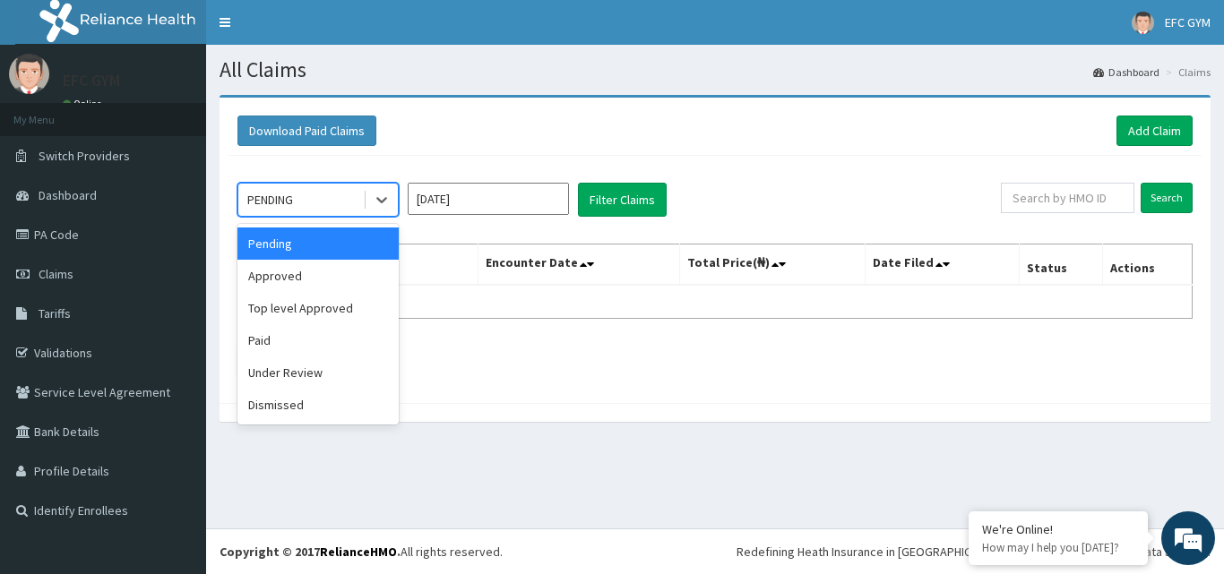
click at [331, 192] on div "PENDING" at bounding box center [300, 199] width 125 height 29
click at [318, 280] on div "Approved" at bounding box center [317, 276] width 161 height 32
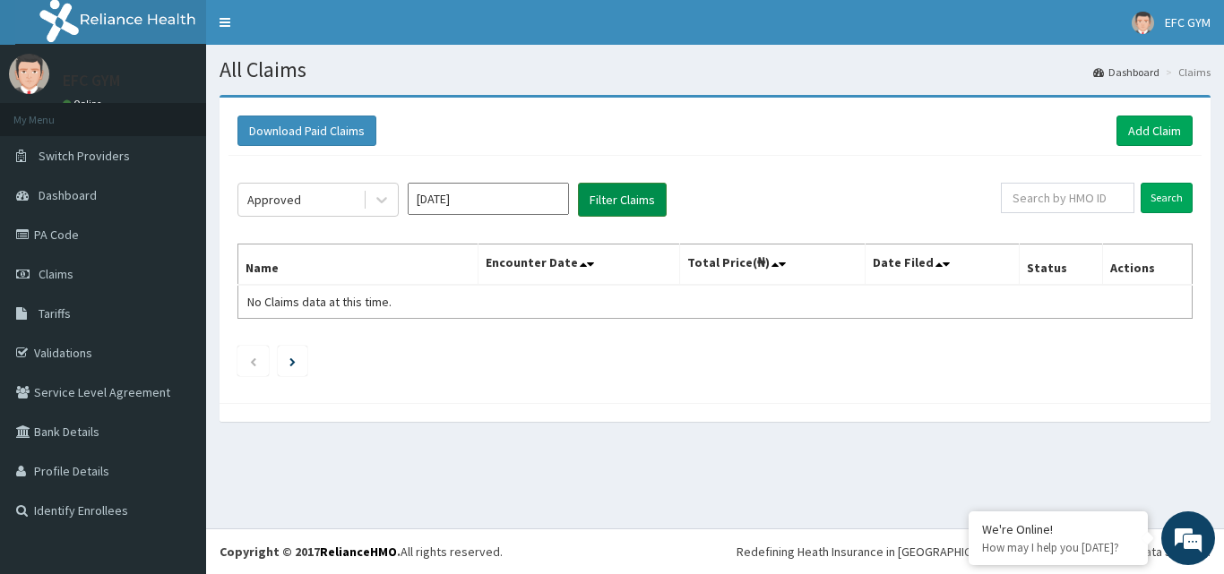
click at [620, 188] on button "Filter Claims" at bounding box center [622, 200] width 89 height 34
